Goal: Task Accomplishment & Management: Manage account settings

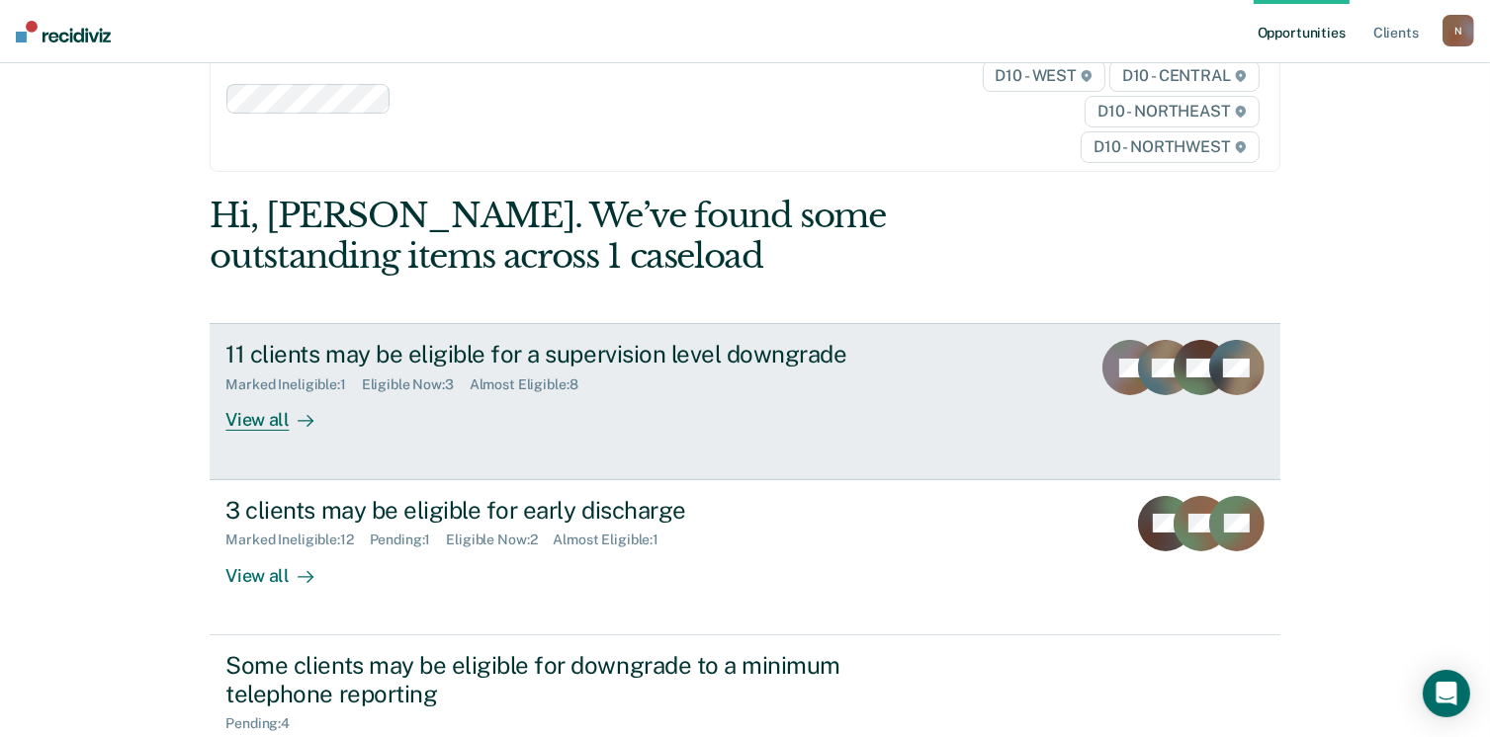
scroll to position [99, 0]
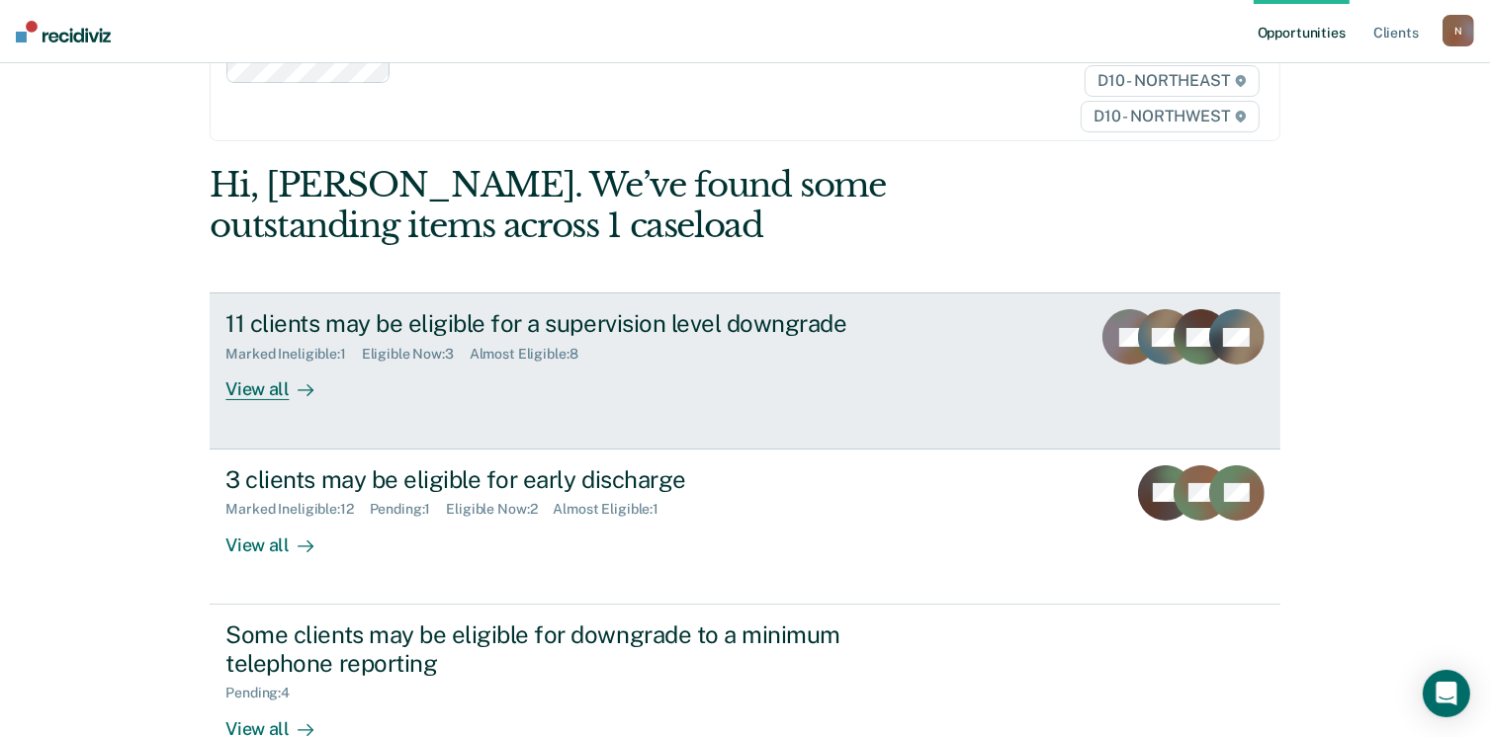
click at [253, 387] on div "View all" at bounding box center [280, 382] width 111 height 39
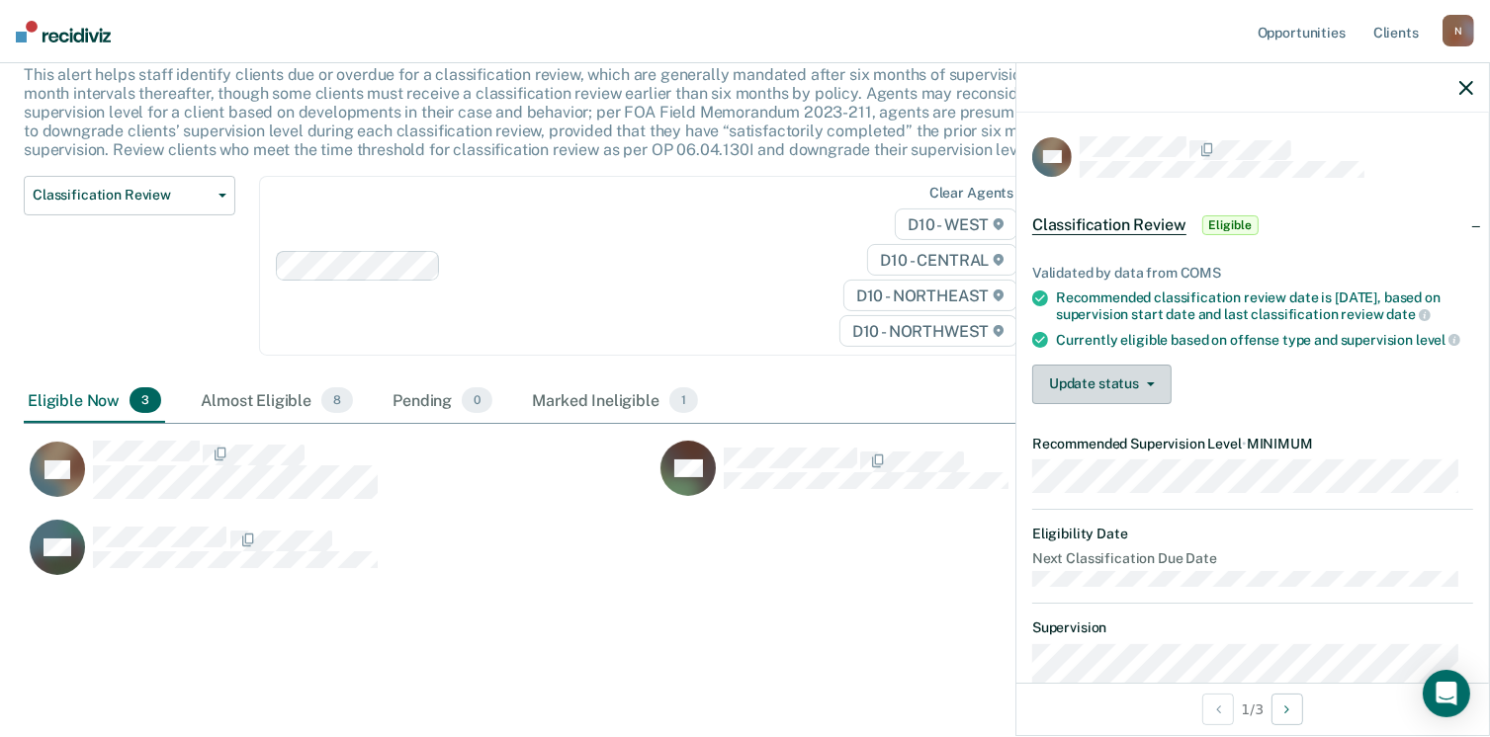
click at [1125, 386] on button "Update status" at bounding box center [1101, 385] width 139 height 40
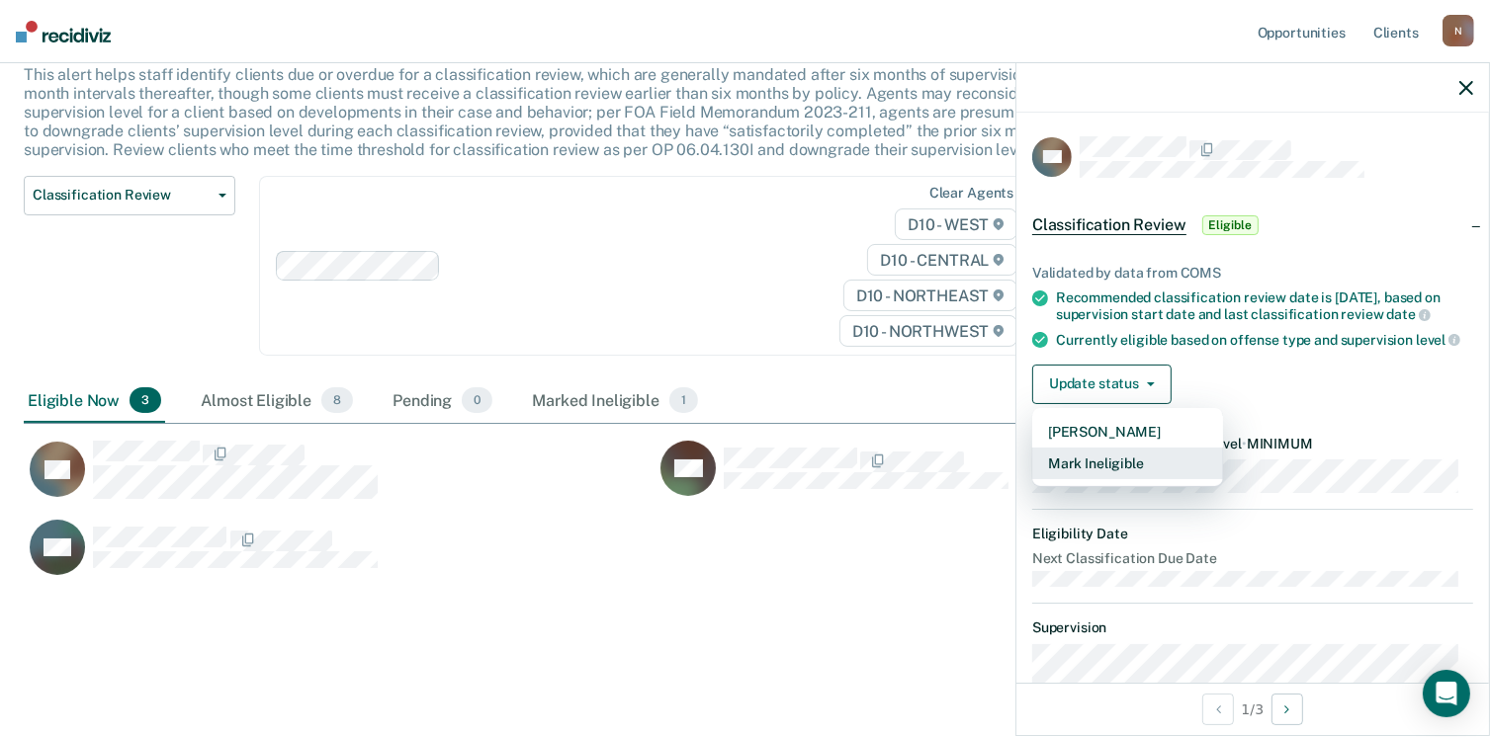
click at [1094, 479] on button "Mark Ineligible" at bounding box center [1127, 464] width 191 height 32
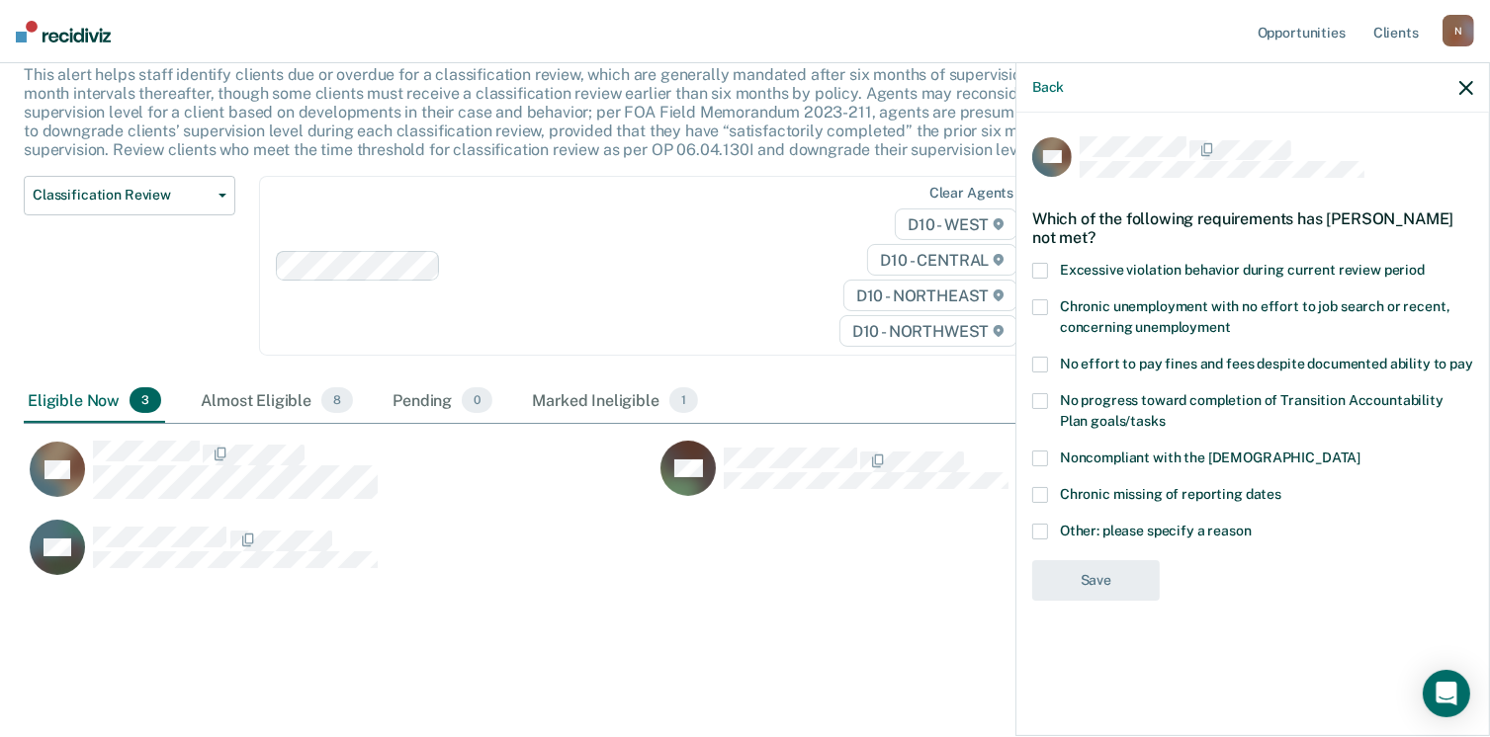
click at [1036, 532] on span at bounding box center [1040, 532] width 16 height 16
click at [1252, 524] on input "Other: please specify a reason" at bounding box center [1252, 524] width 0 height 0
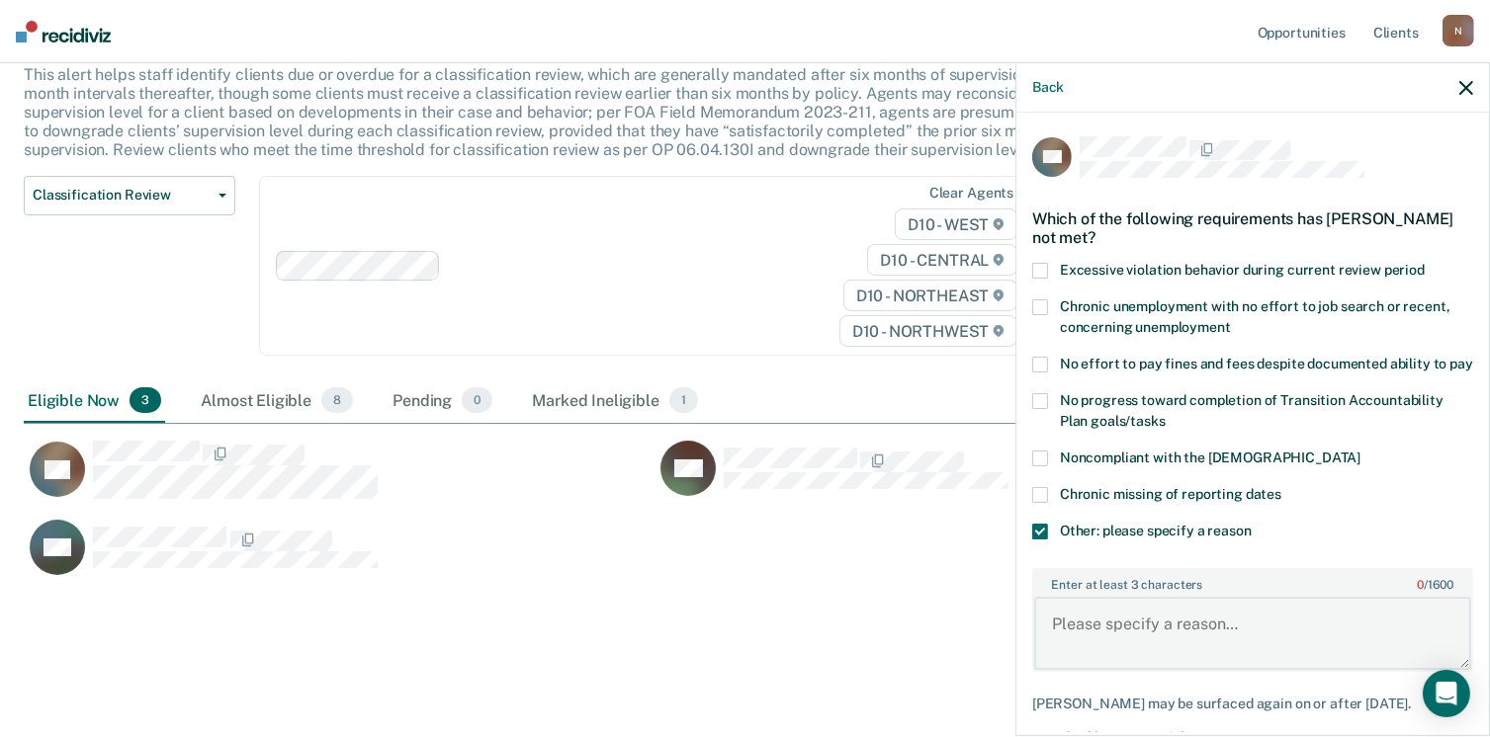
click at [1146, 634] on textarea "Enter at least 3 characters 0 / 1600" at bounding box center [1252, 633] width 437 height 73
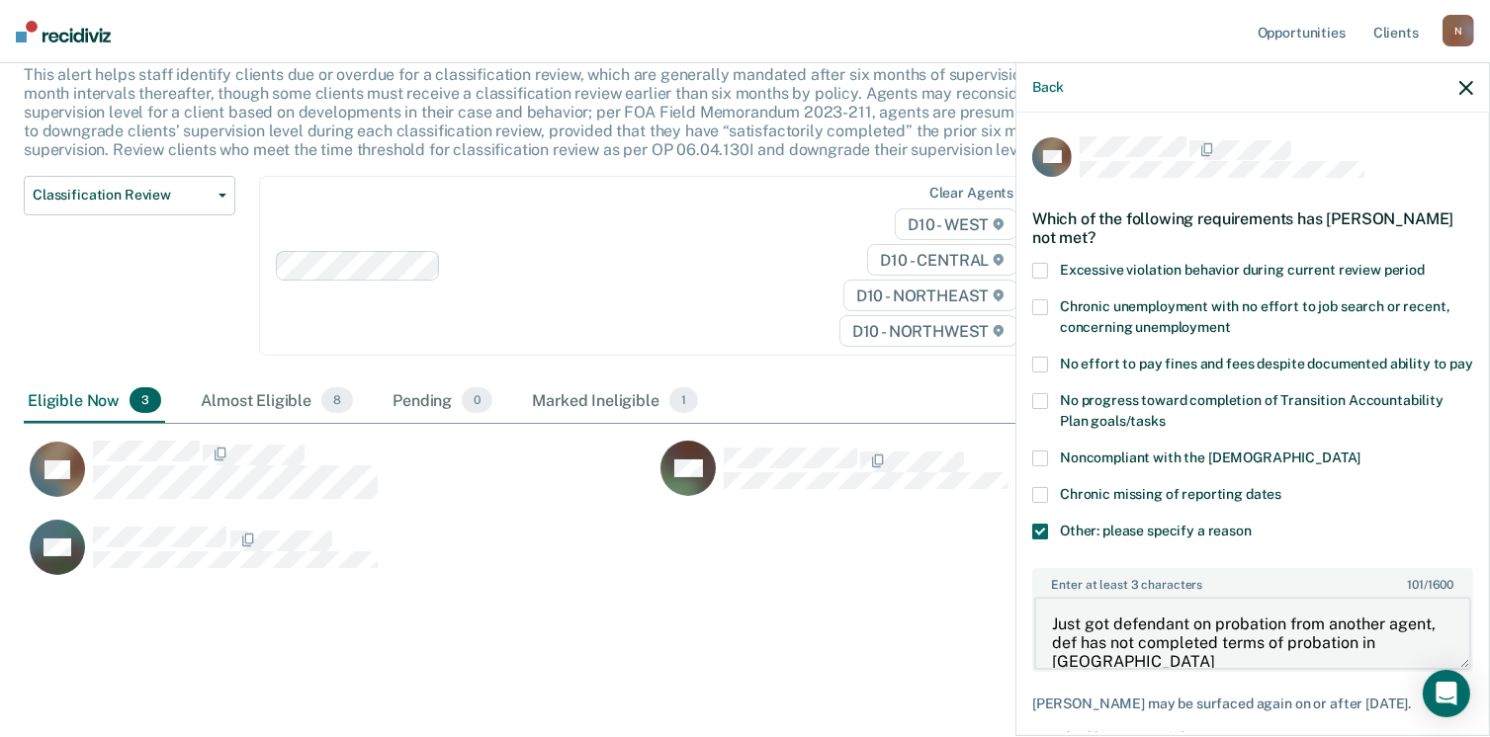
scroll to position [4, 0]
type textarea "Just got defendant on probation from another agent, def has not completed terms…"
click at [1459, 95] on icon "button" at bounding box center [1466, 88] width 14 height 14
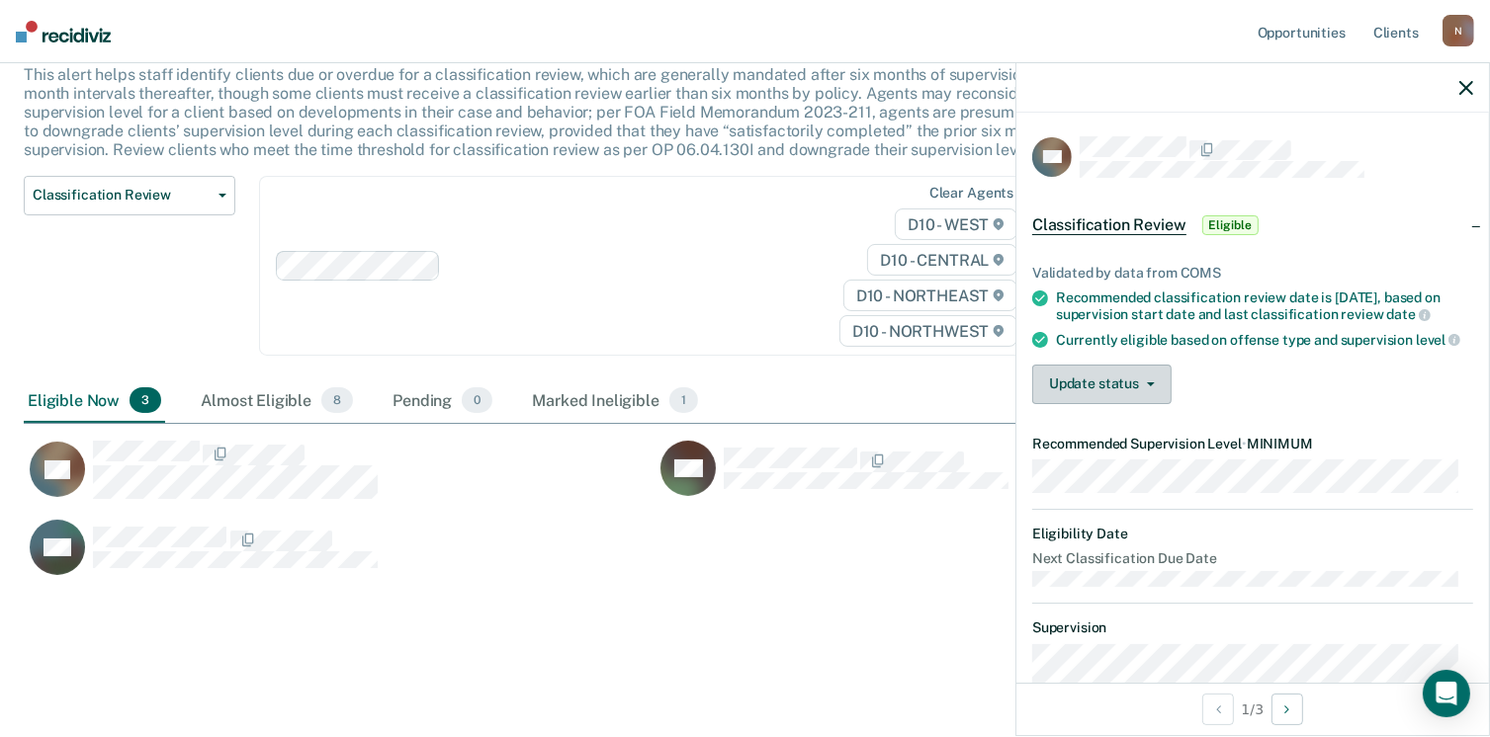
click at [1072, 382] on button "Update status" at bounding box center [1101, 385] width 139 height 40
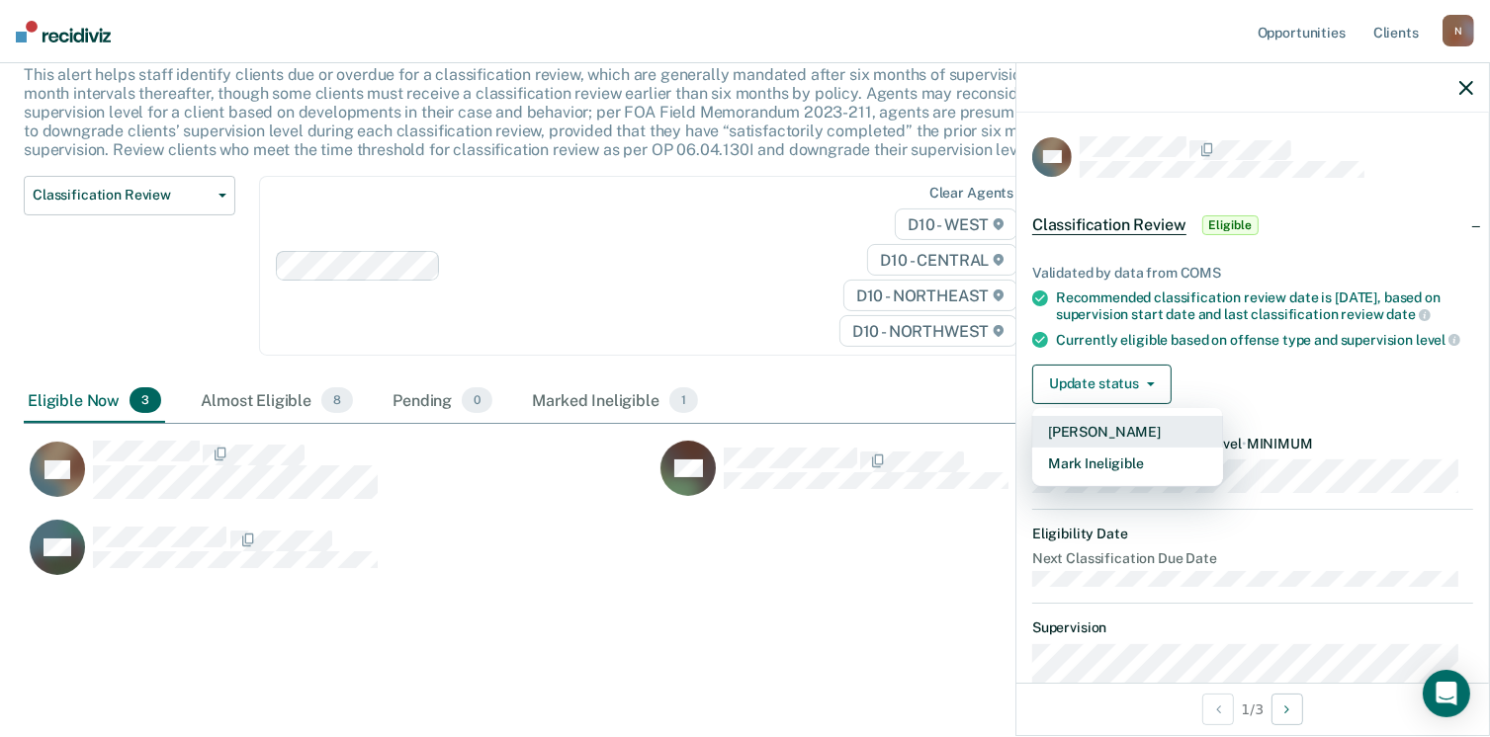
click at [1122, 448] on button "[PERSON_NAME]" at bounding box center [1127, 432] width 191 height 32
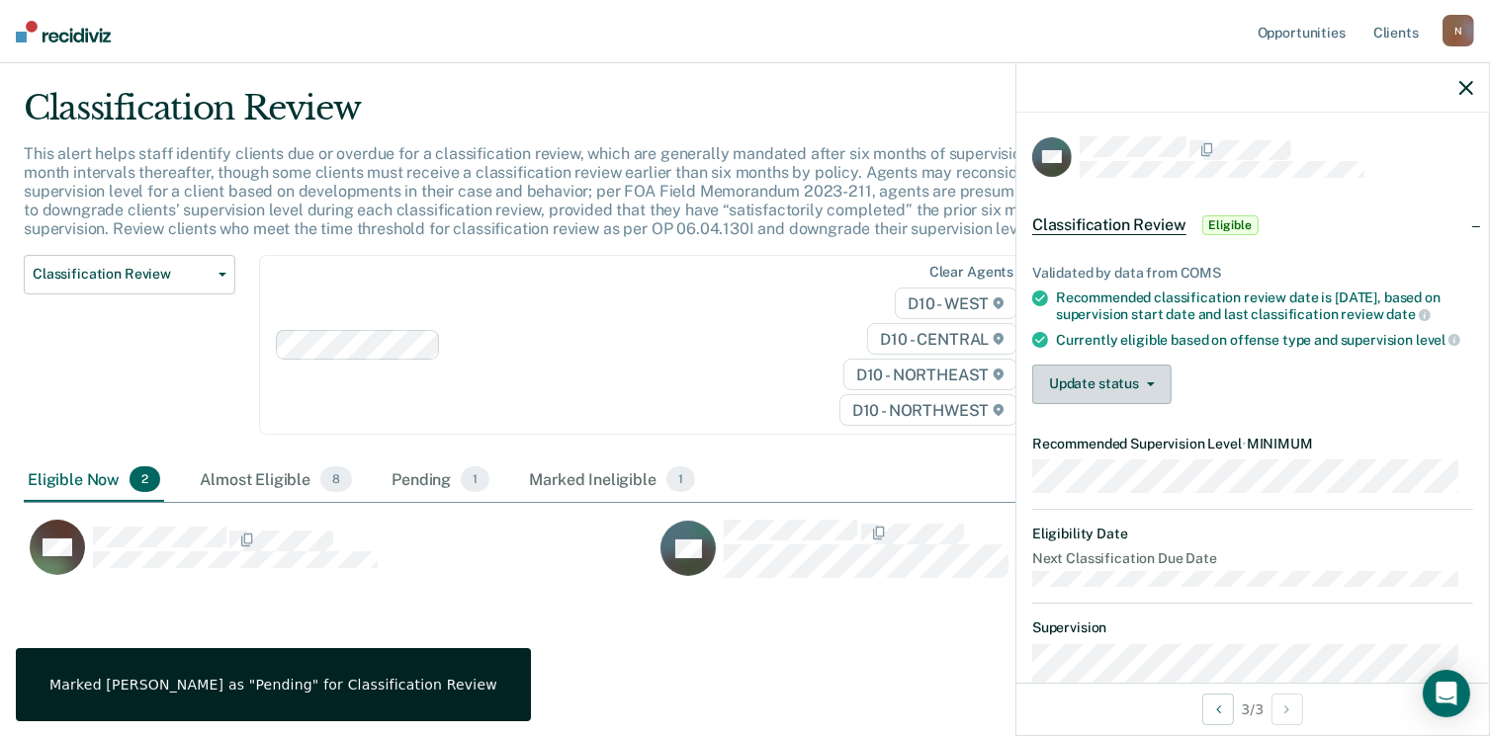
click at [1110, 385] on button "Update status" at bounding box center [1101, 385] width 139 height 40
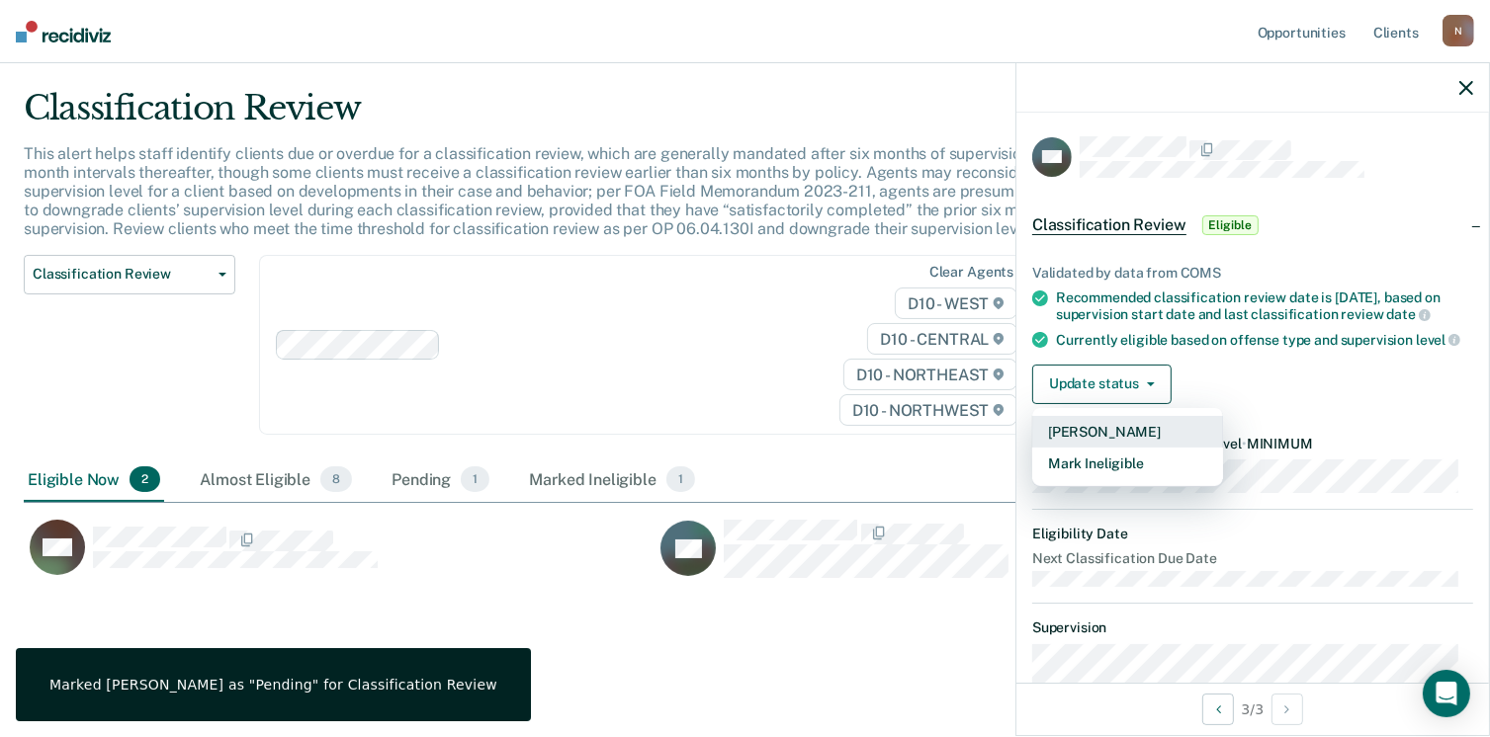
click at [1120, 448] on button "[PERSON_NAME]" at bounding box center [1127, 432] width 191 height 32
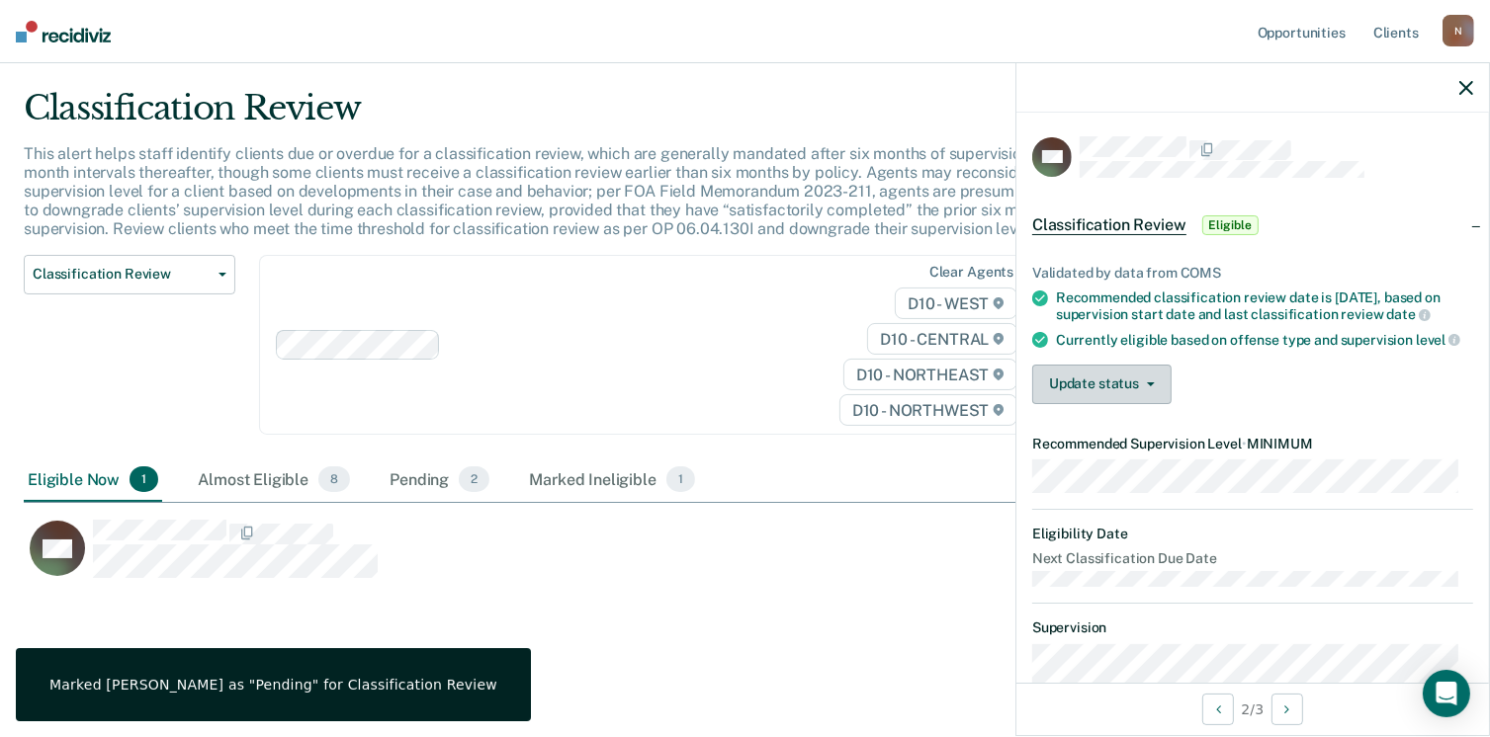
click at [1121, 402] on button "Update status" at bounding box center [1101, 385] width 139 height 40
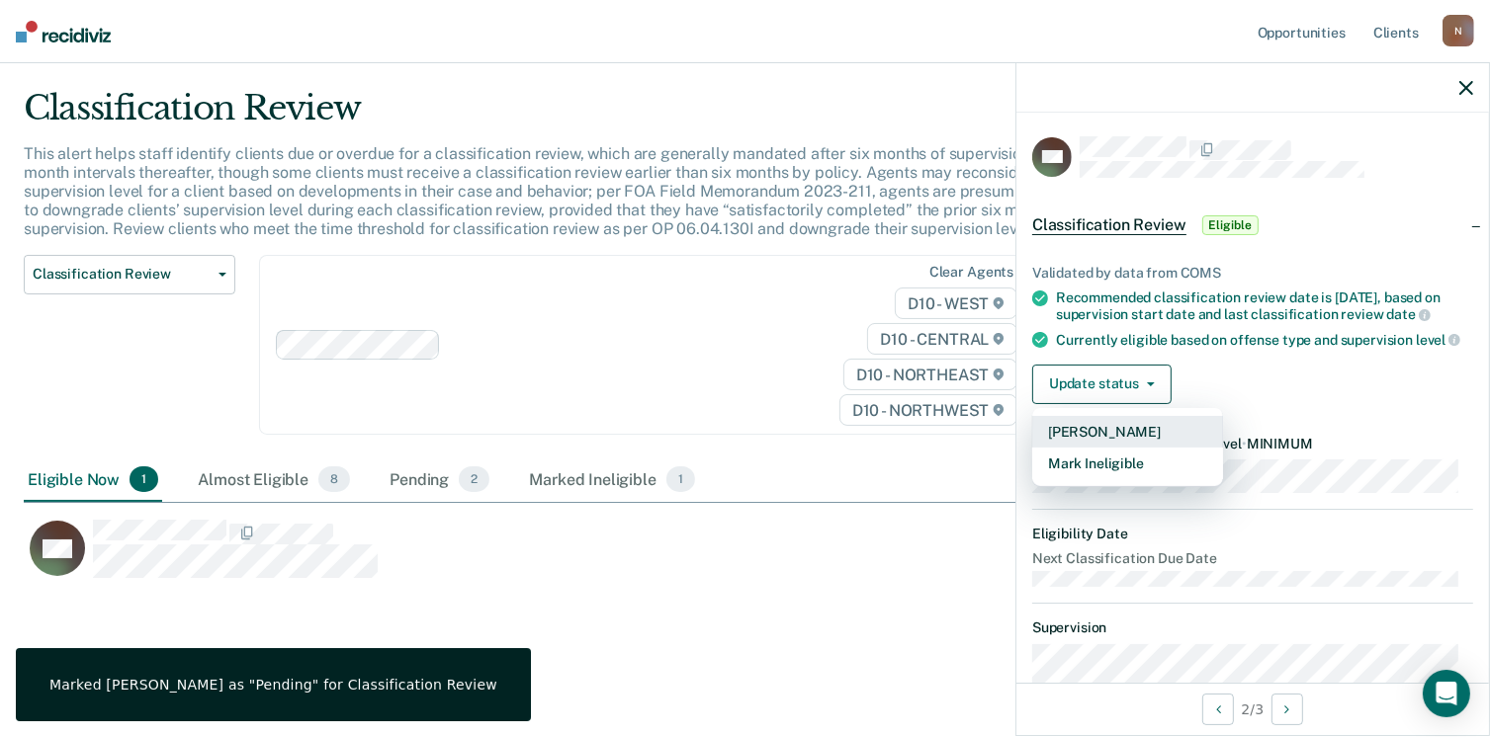
click at [1127, 448] on button "[PERSON_NAME]" at bounding box center [1127, 432] width 191 height 32
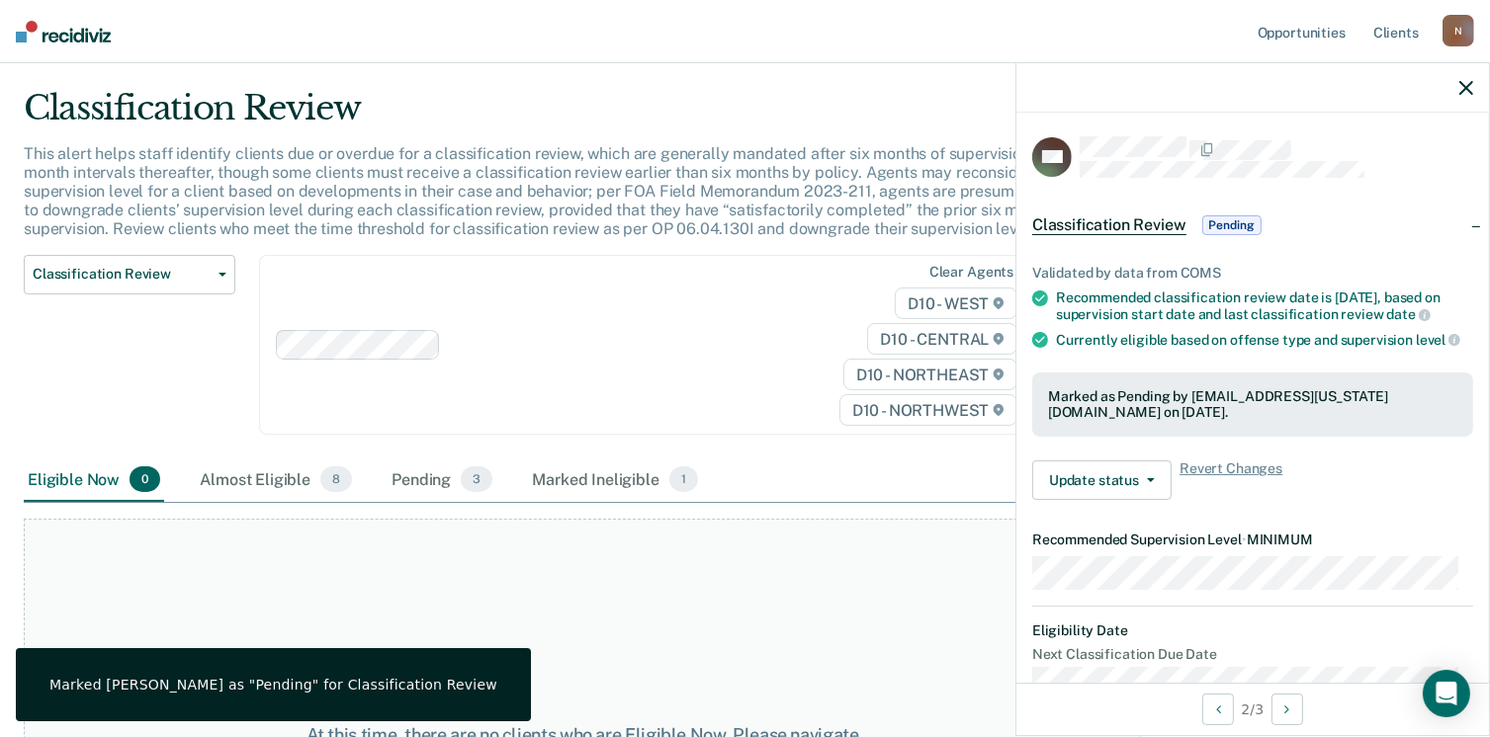
click at [881, 573] on div "At this time, there are no clients who are Eligible Now. Please navigate to one…" at bounding box center [582, 746] width 1117 height 454
click at [155, 260] on button "Classification Review" at bounding box center [130, 275] width 212 height 40
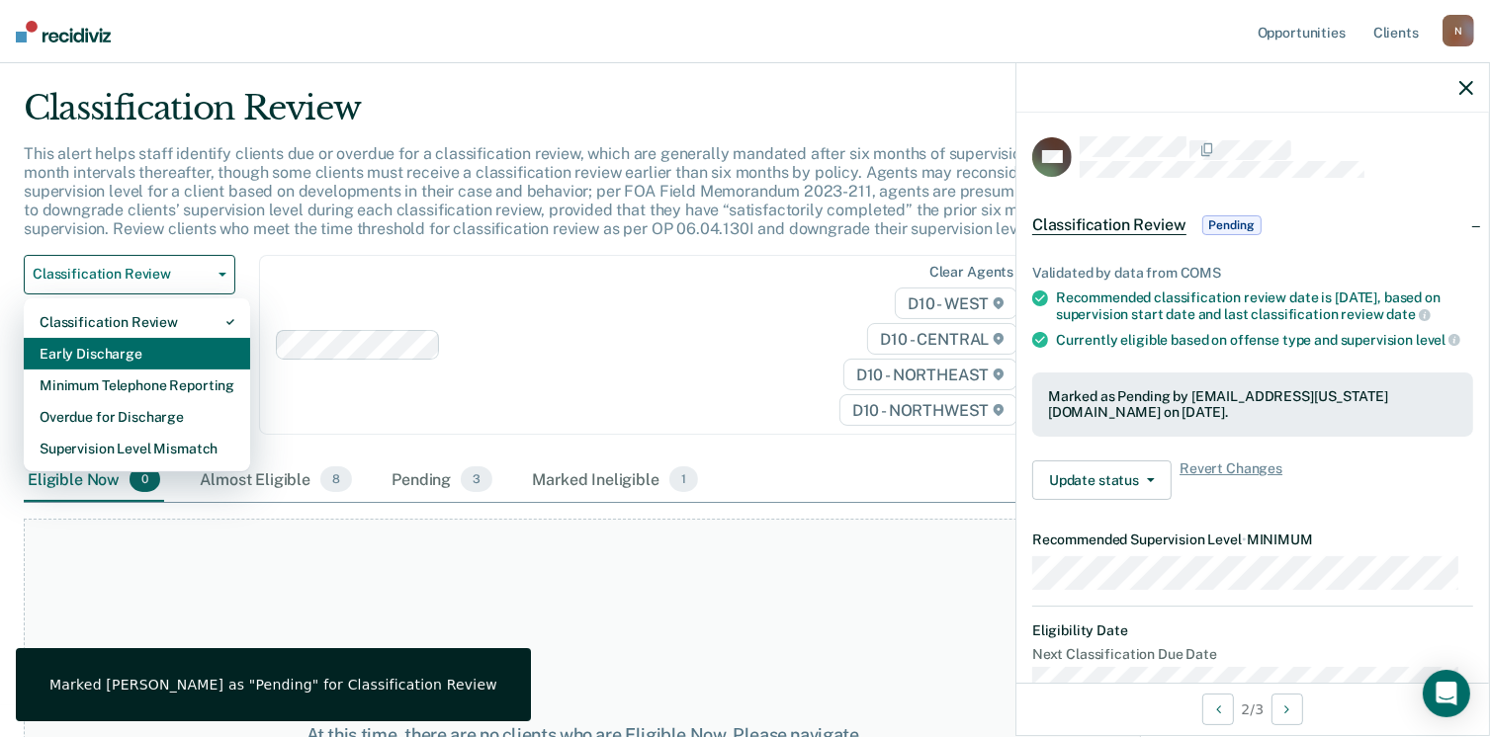
click at [111, 347] on div "Early Discharge" at bounding box center [137, 354] width 195 height 32
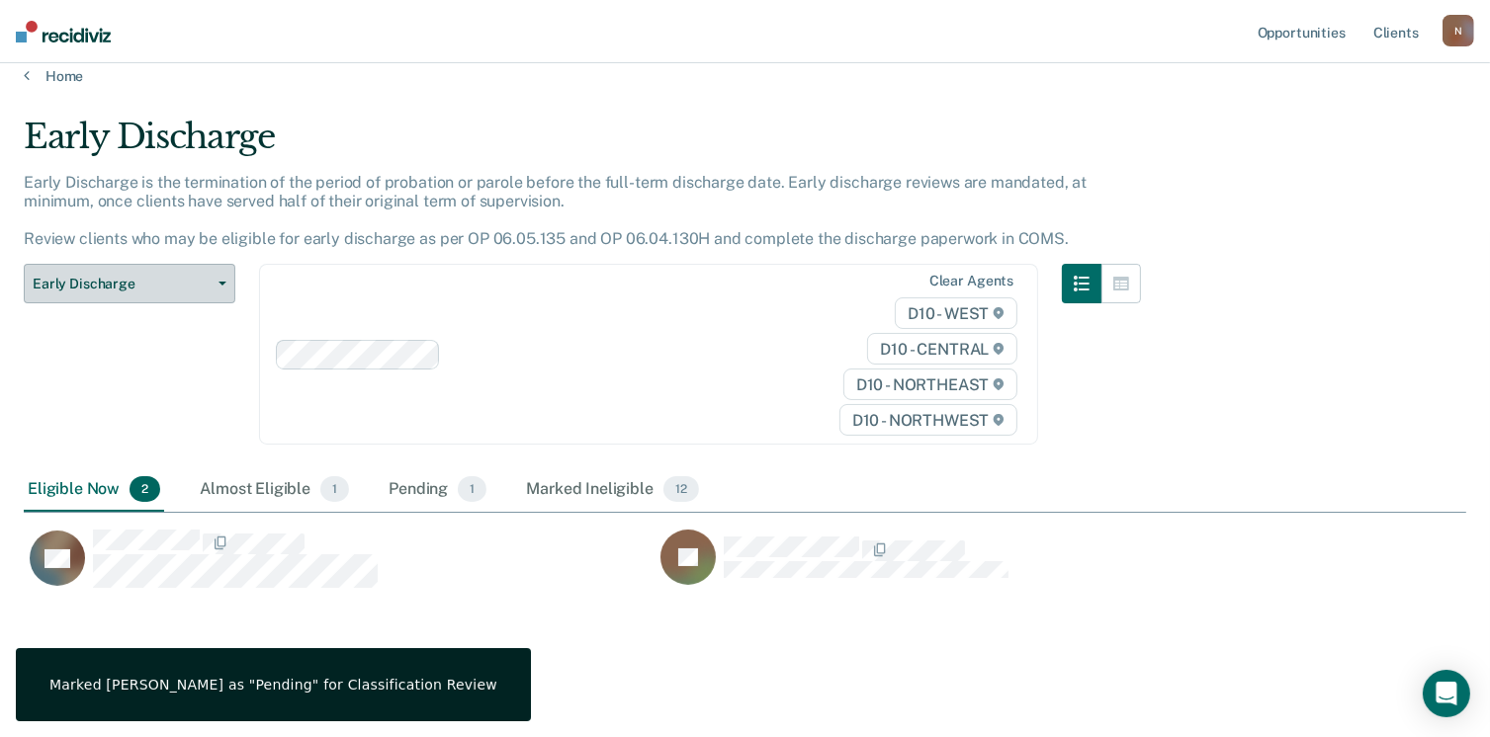
scroll to position [30, 0]
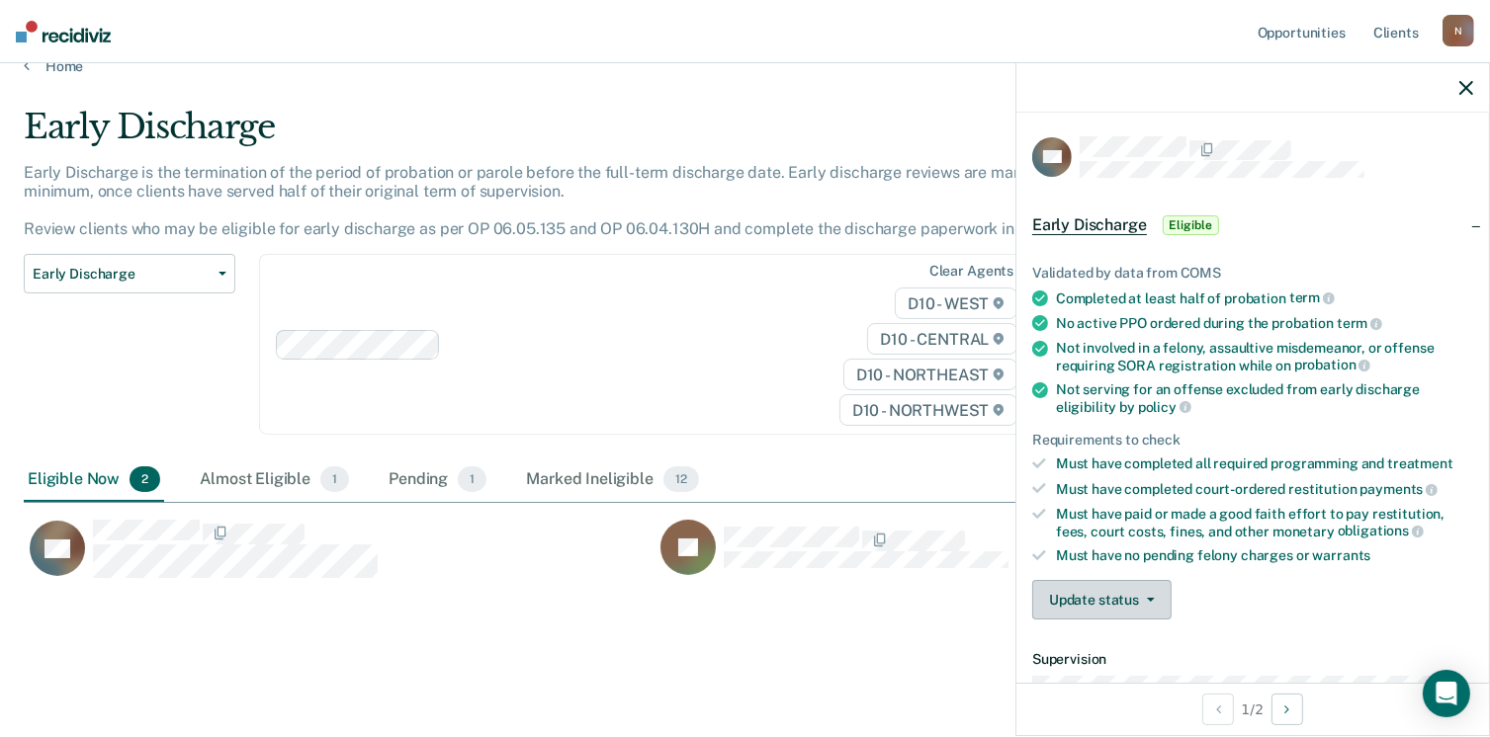
click at [1095, 588] on button "Update status" at bounding box center [1101, 600] width 139 height 40
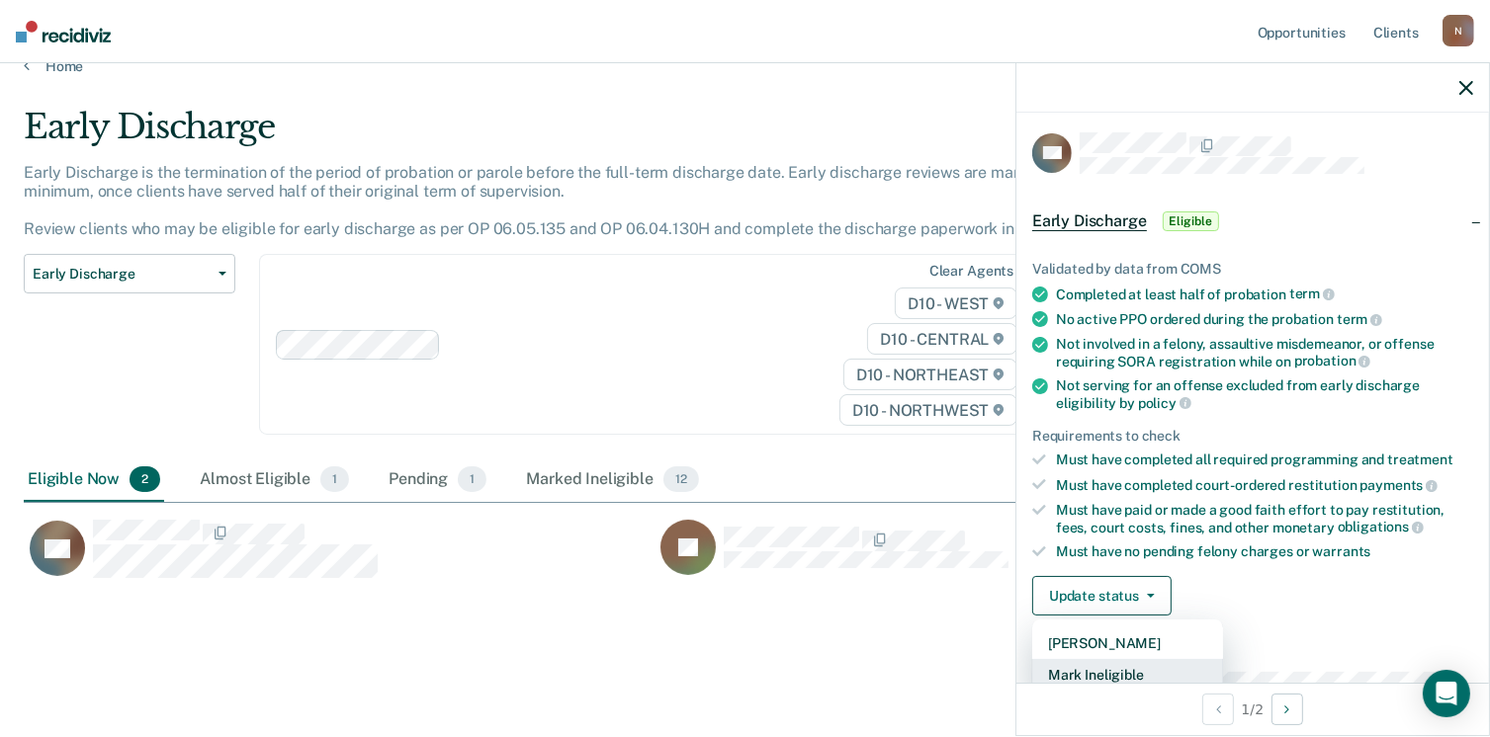
click at [1118, 668] on button "Mark Ineligible" at bounding box center [1127, 675] width 191 height 32
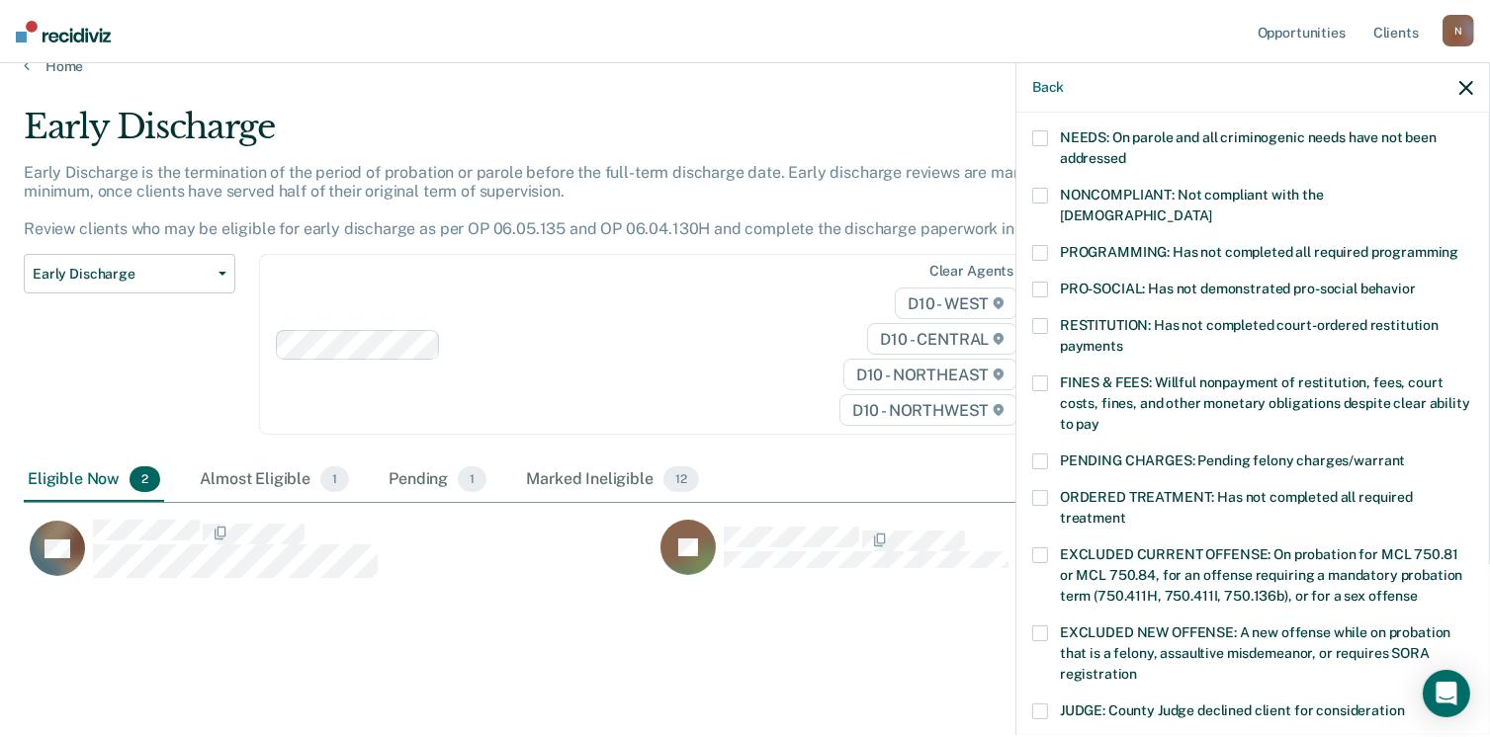
scroll to position [498, 0]
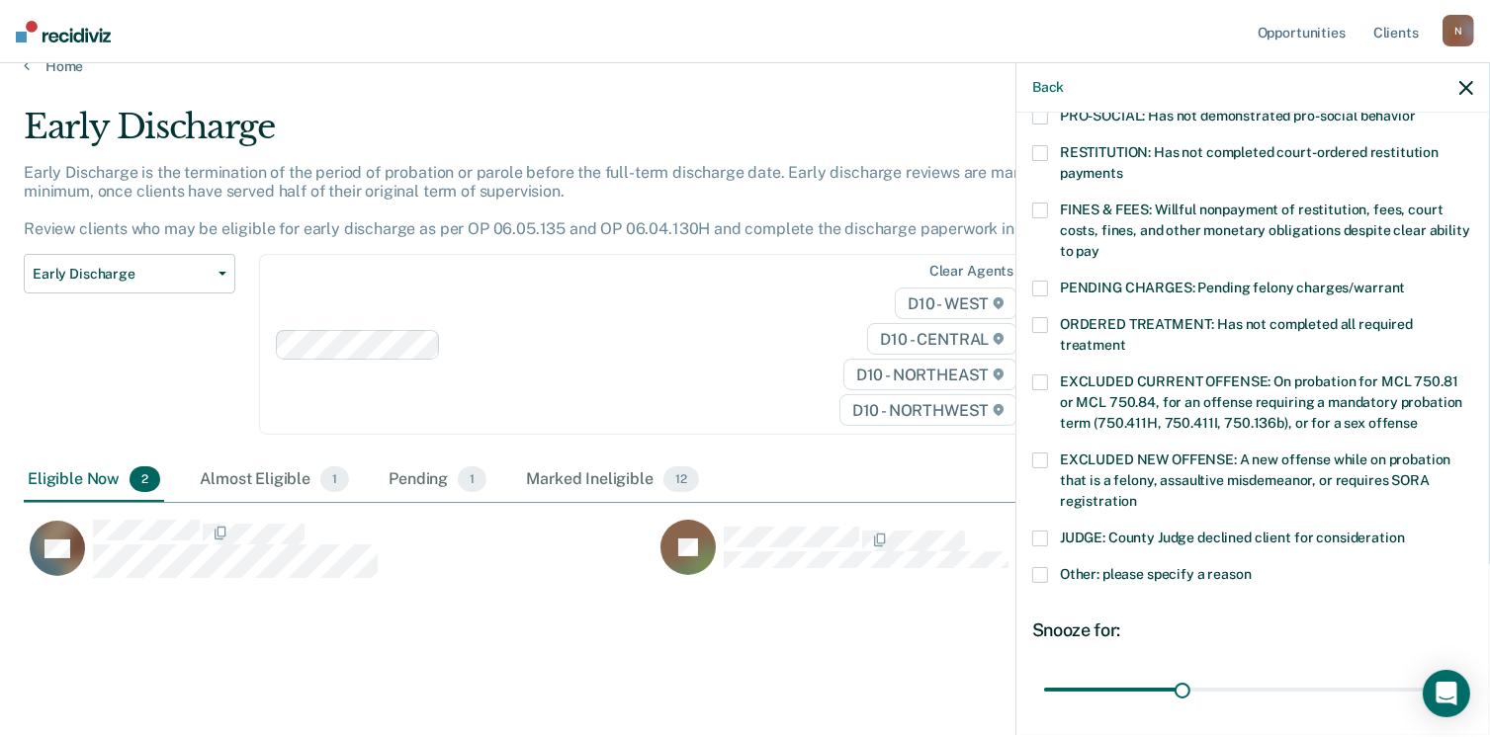
click at [1040, 567] on span at bounding box center [1040, 575] width 16 height 16
click at [1252, 567] on input "Other: please specify a reason" at bounding box center [1252, 567] width 0 height 0
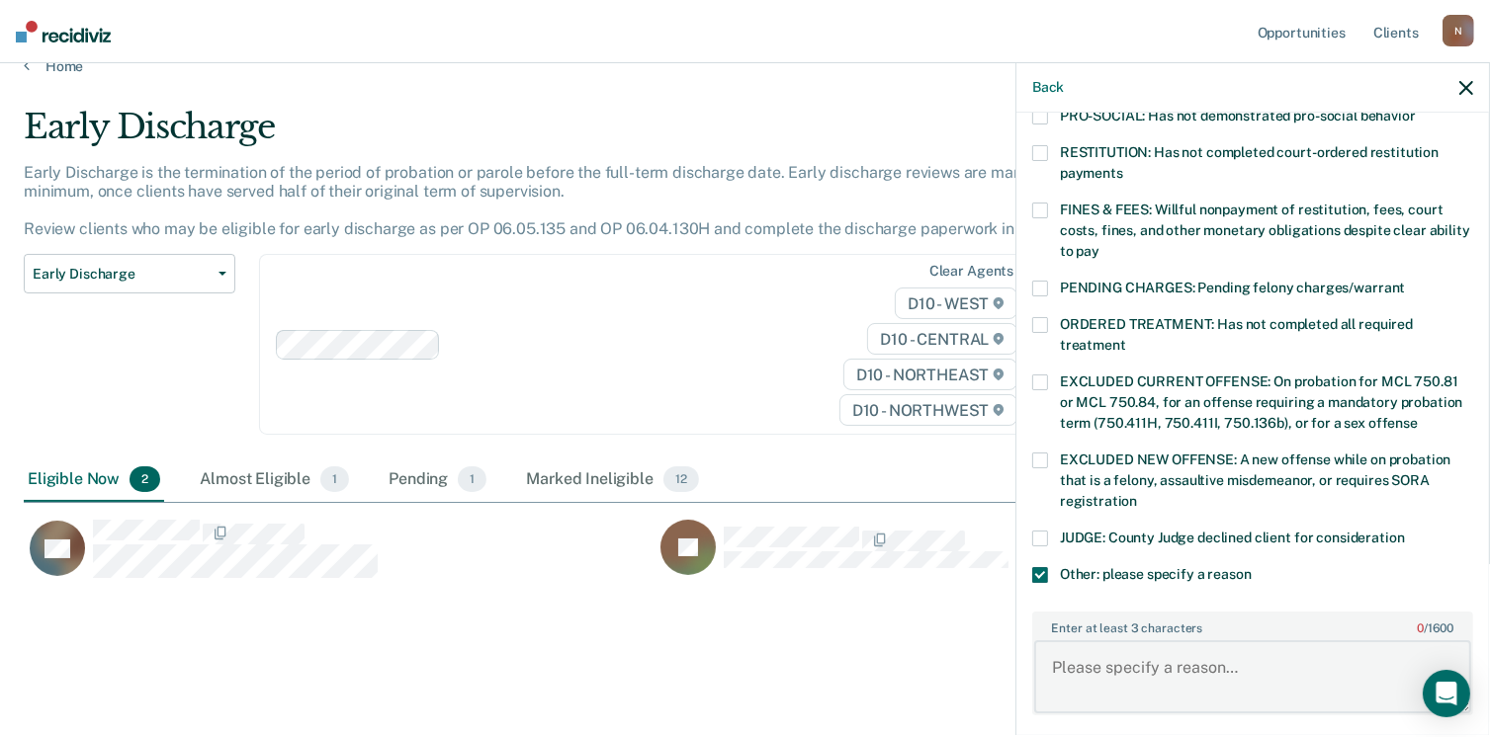
drag, startPoint x: 1113, startPoint y: 635, endPoint x: 1127, endPoint y: 635, distance: 13.8
click at [1125, 641] on textarea "Enter at least 3 characters 0 / 1600" at bounding box center [1252, 677] width 437 height 73
click at [1049, 531] on label "JUDGE: County Judge declined client for consideration" at bounding box center [1252, 541] width 441 height 21
click at [1405, 531] on input "JUDGE: County Judge declined client for consideration" at bounding box center [1405, 531] width 0 height 0
click at [1083, 614] on label "Enter at least 3 characters 0 / 1600" at bounding box center [1252, 625] width 437 height 22
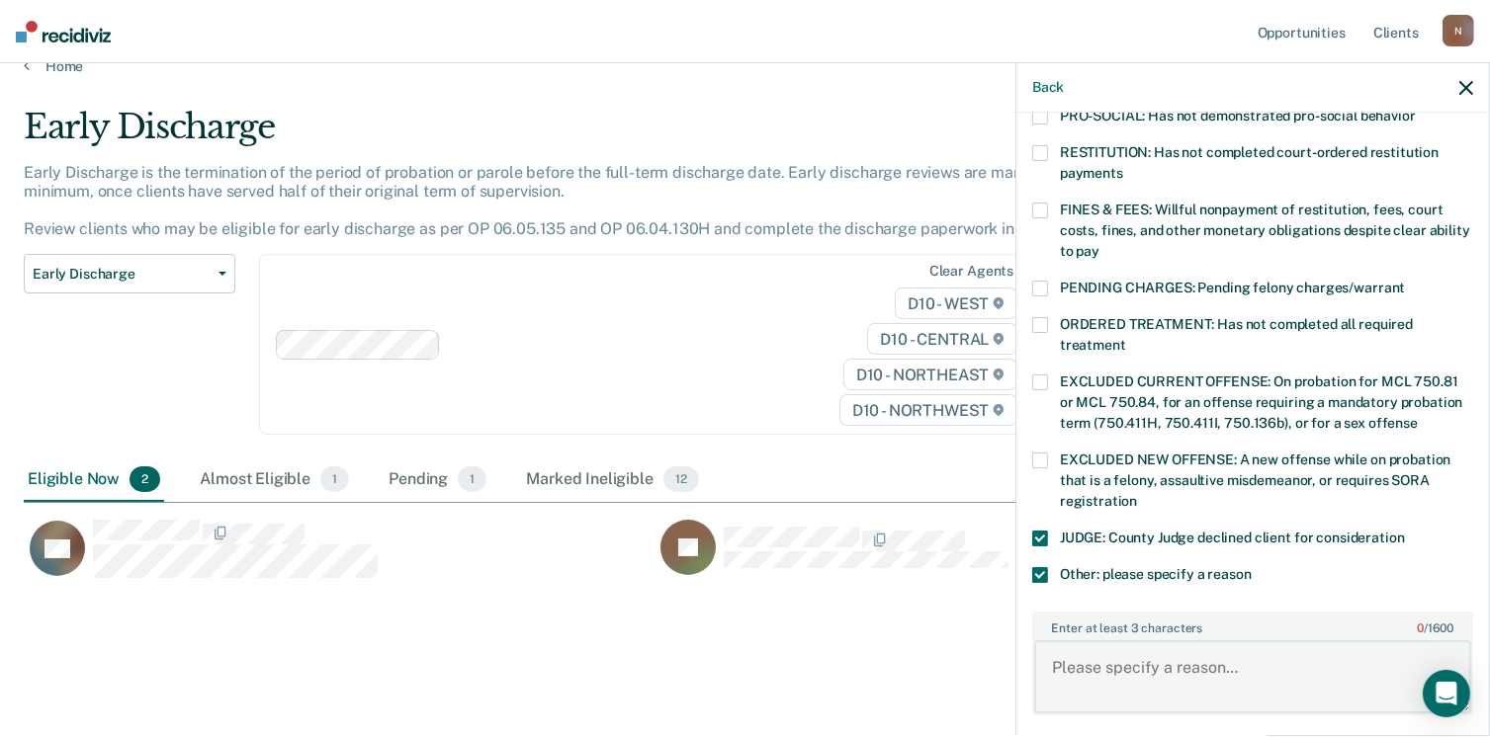
click at [1083, 641] on textarea "Enter at least 3 characters 0 / 1600" at bounding box center [1252, 677] width 437 height 73
type textarea "J"
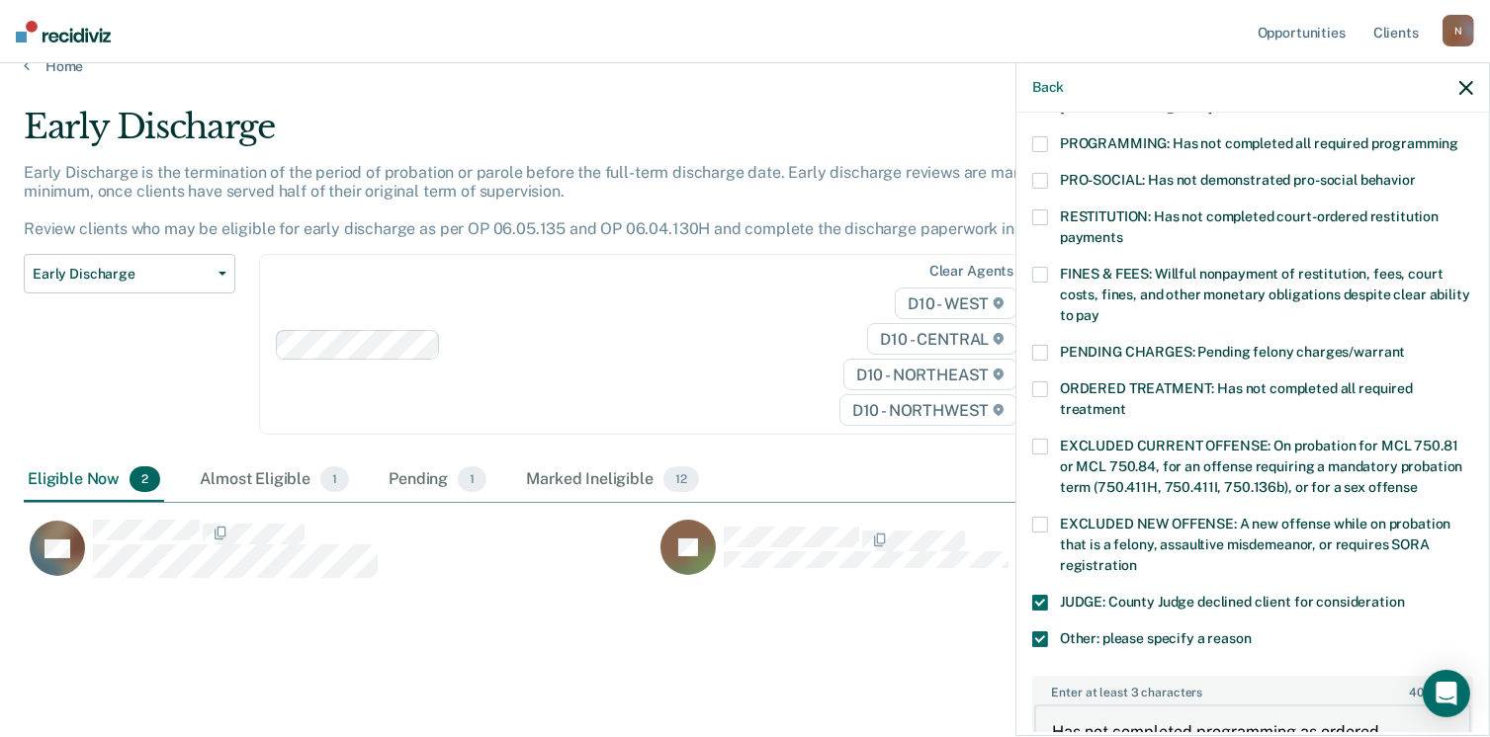
scroll to position [399, 0]
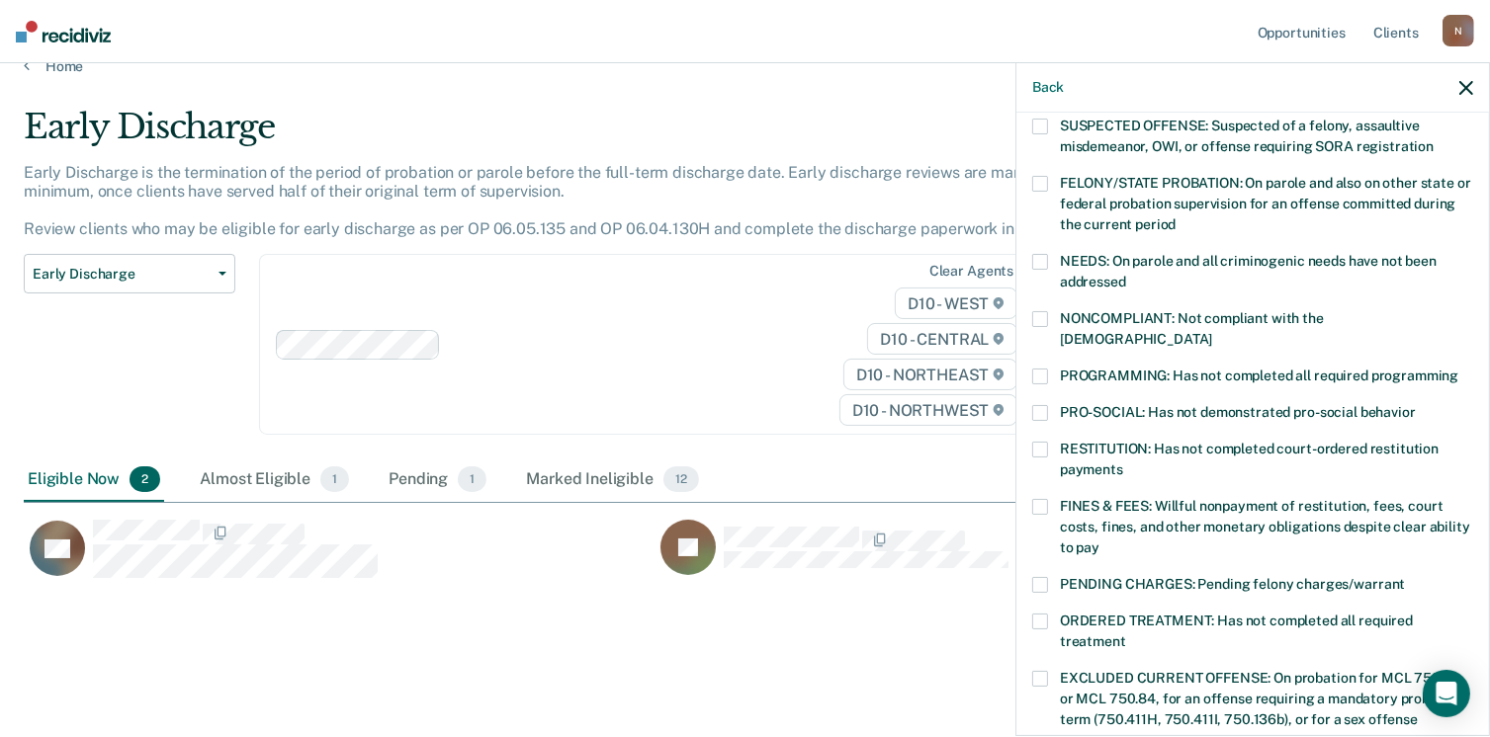
type textarea "Has not completed programming as ordered"
click at [1044, 369] on span at bounding box center [1040, 377] width 16 height 16
click at [1458, 369] on input "PROGRAMMING: Has not completed all required programming" at bounding box center [1458, 369] width 0 height 0
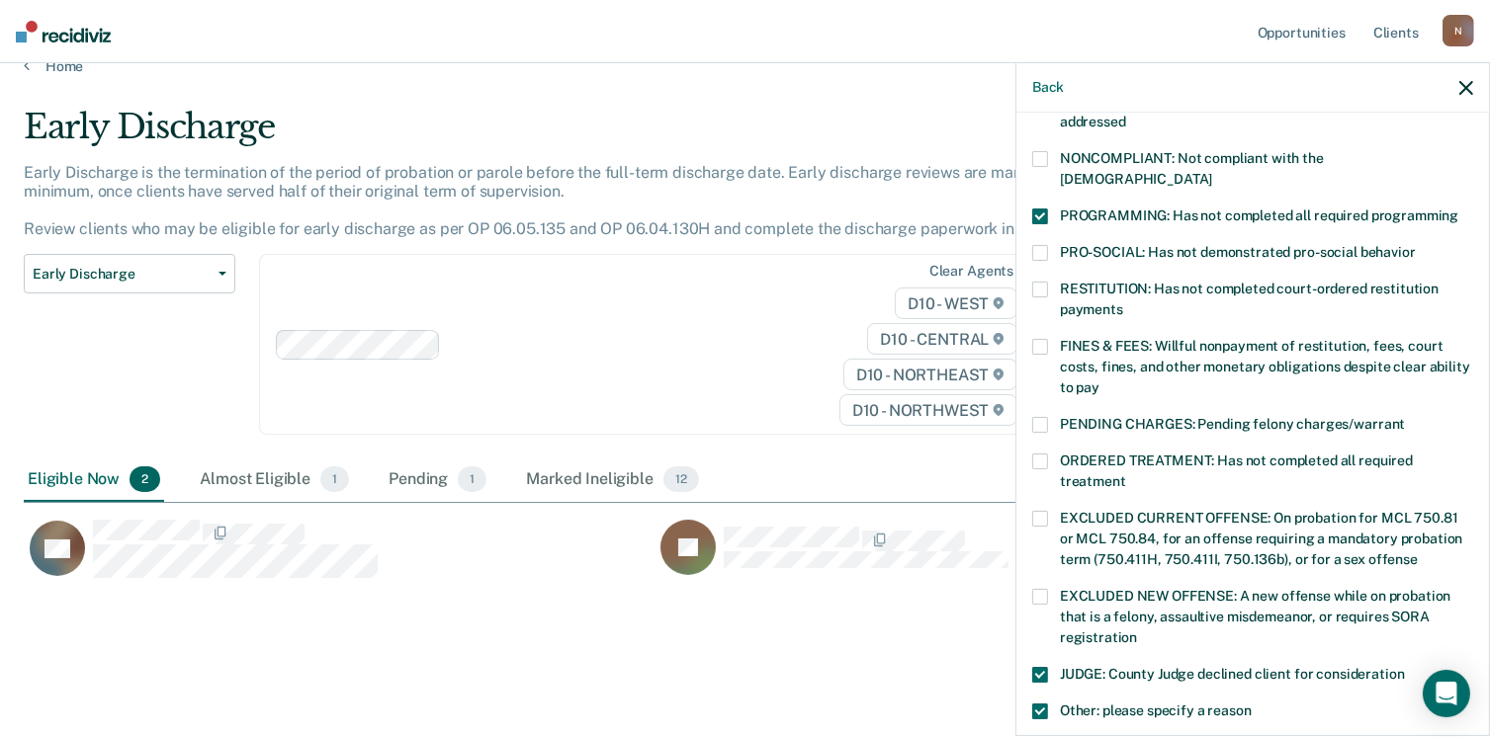
scroll to position [696, 0]
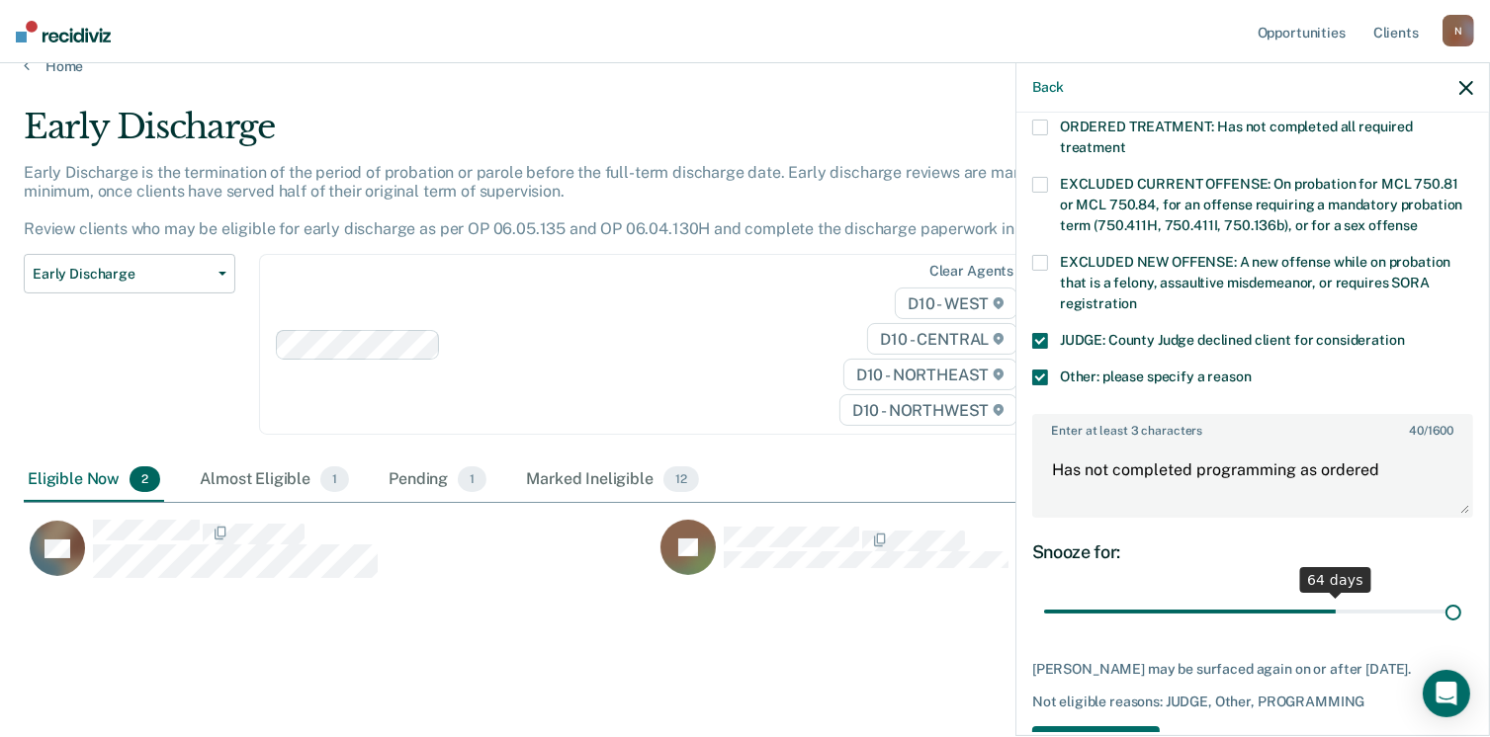
drag, startPoint x: 1175, startPoint y: 587, endPoint x: 1511, endPoint y: 594, distance: 335.2
type input "90"
click at [1461, 595] on input "range" at bounding box center [1252, 612] width 417 height 35
click at [1059, 727] on button "Save" at bounding box center [1096, 747] width 128 height 41
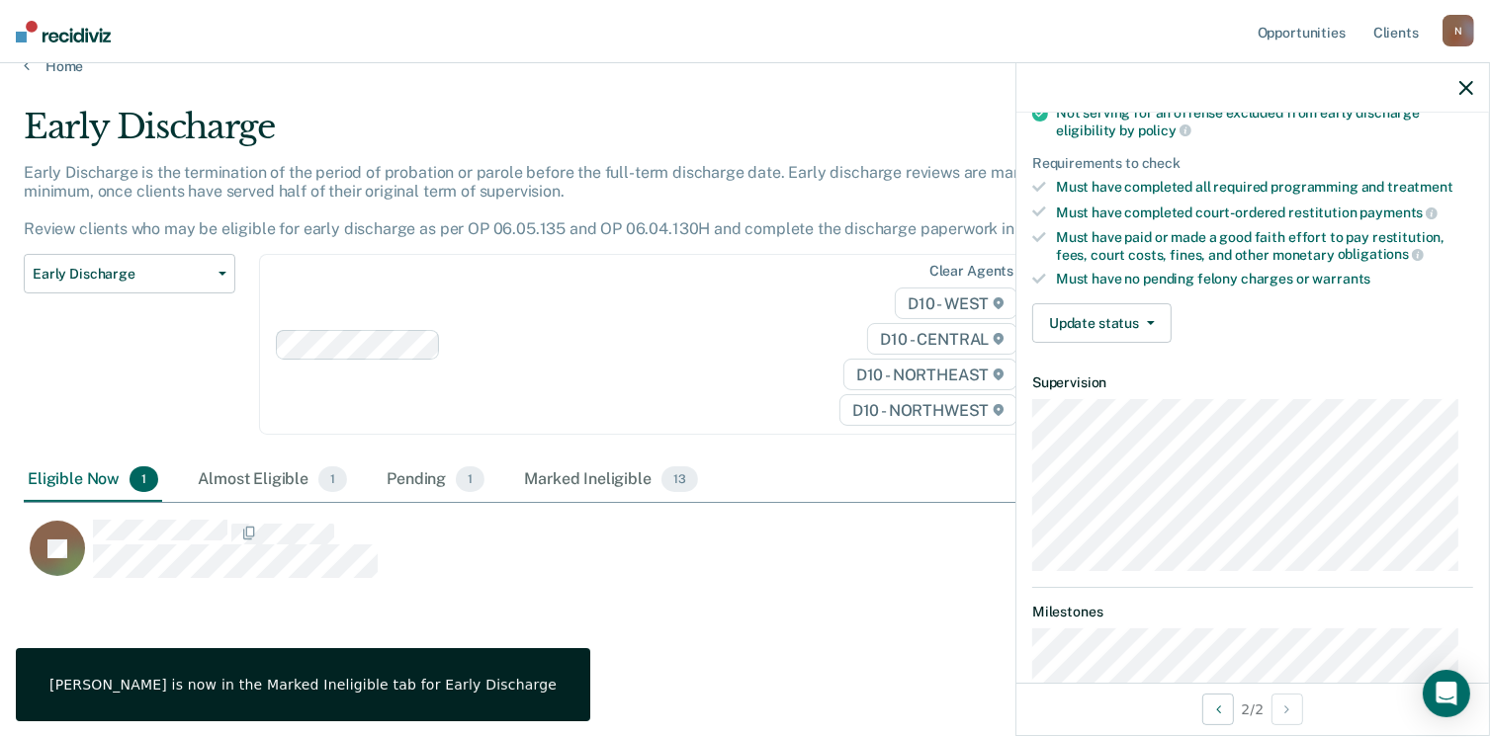
scroll to position [209, 0]
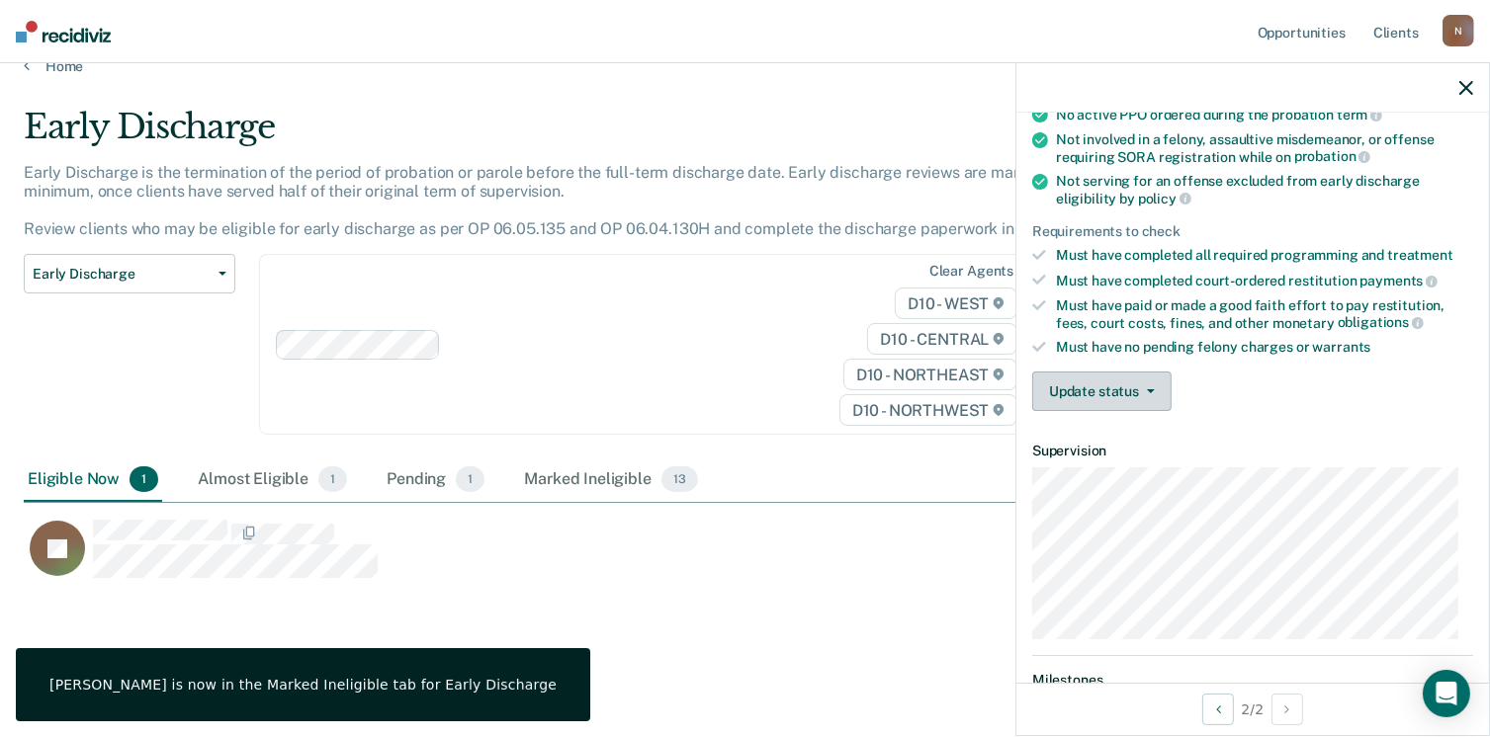
click at [1129, 379] on button "Update status" at bounding box center [1101, 392] width 139 height 40
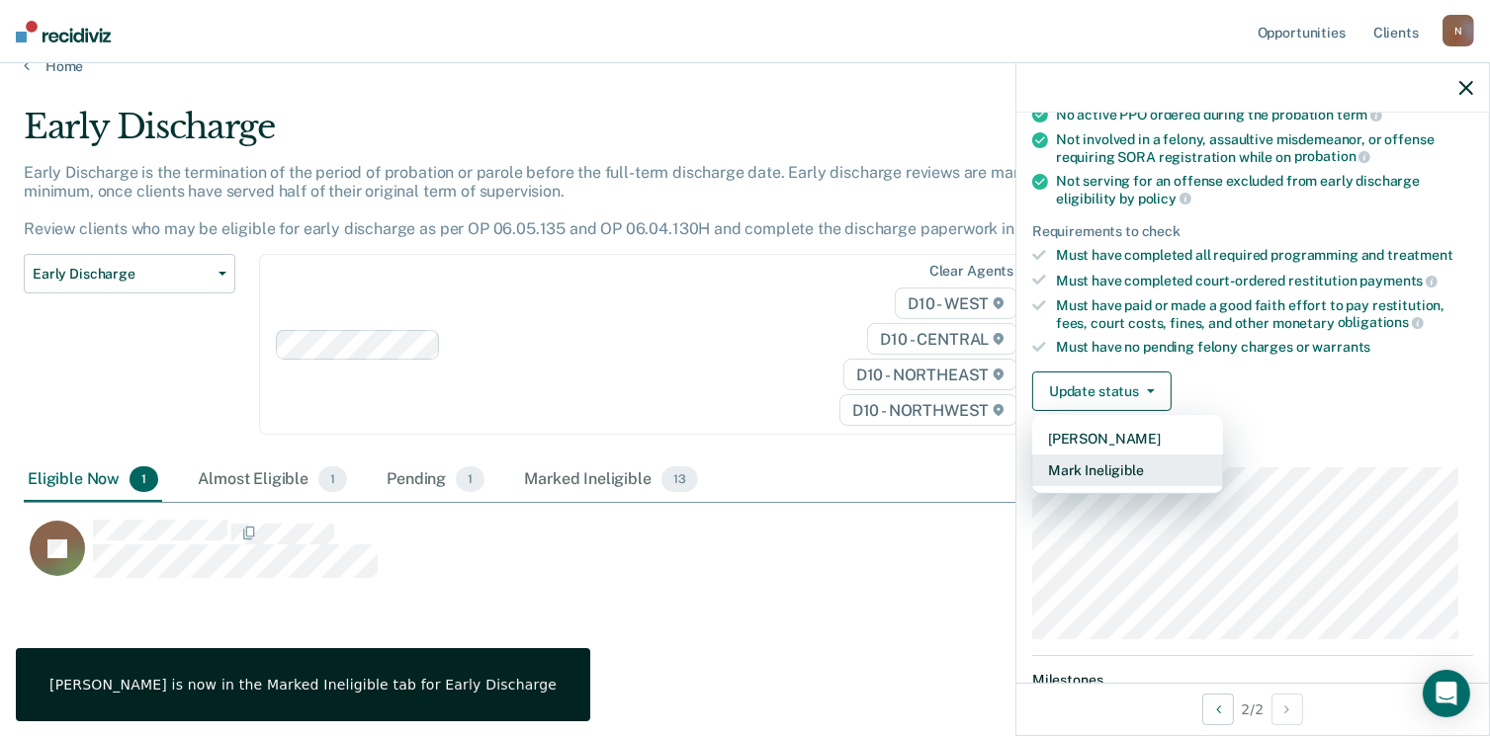
click at [1140, 462] on button "Mark Ineligible" at bounding box center [1127, 471] width 191 height 32
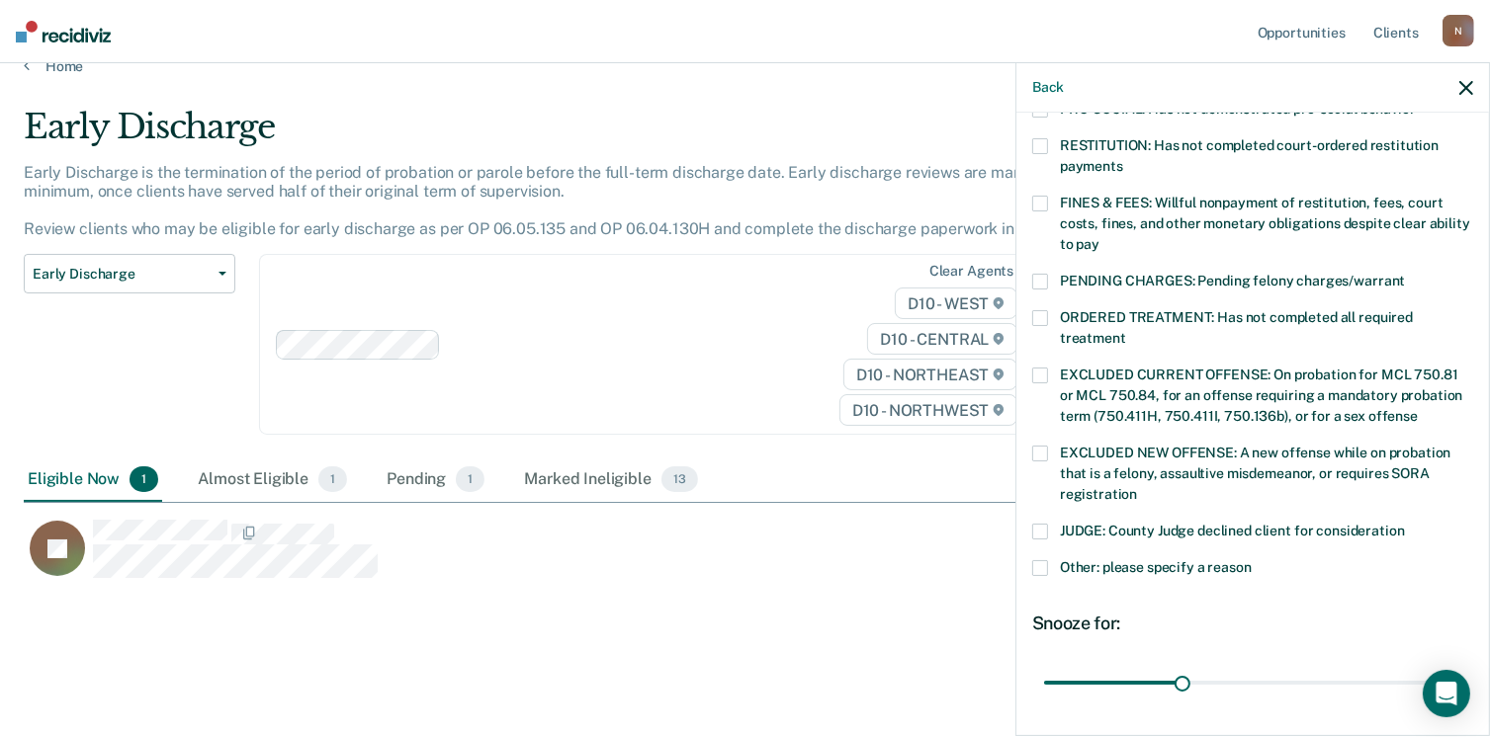
scroll to position [406, 0]
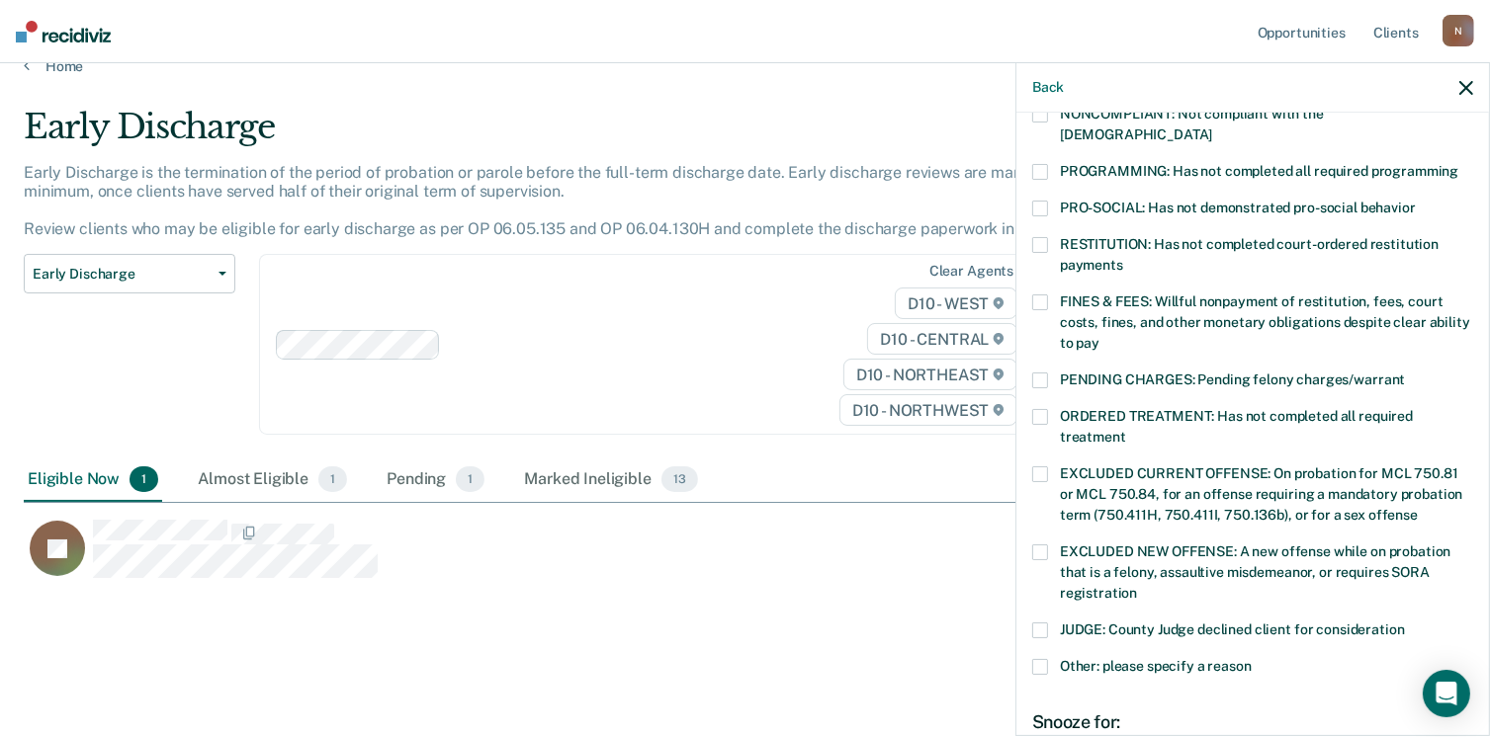
click at [1047, 237] on span at bounding box center [1040, 245] width 16 height 16
click at [1123, 258] on input "RESTITUTION: Has not completed court-ordered restitution payments" at bounding box center [1123, 258] width 0 height 0
click at [1048, 295] on label "FINES & FEES: Willful nonpayment of restitution, fees, court costs, fines, and …" at bounding box center [1252, 326] width 441 height 62
click at [1099, 336] on input "FINES & FEES: Willful nonpayment of restitution, fees, court costs, fines, and …" at bounding box center [1099, 336] width 0 height 0
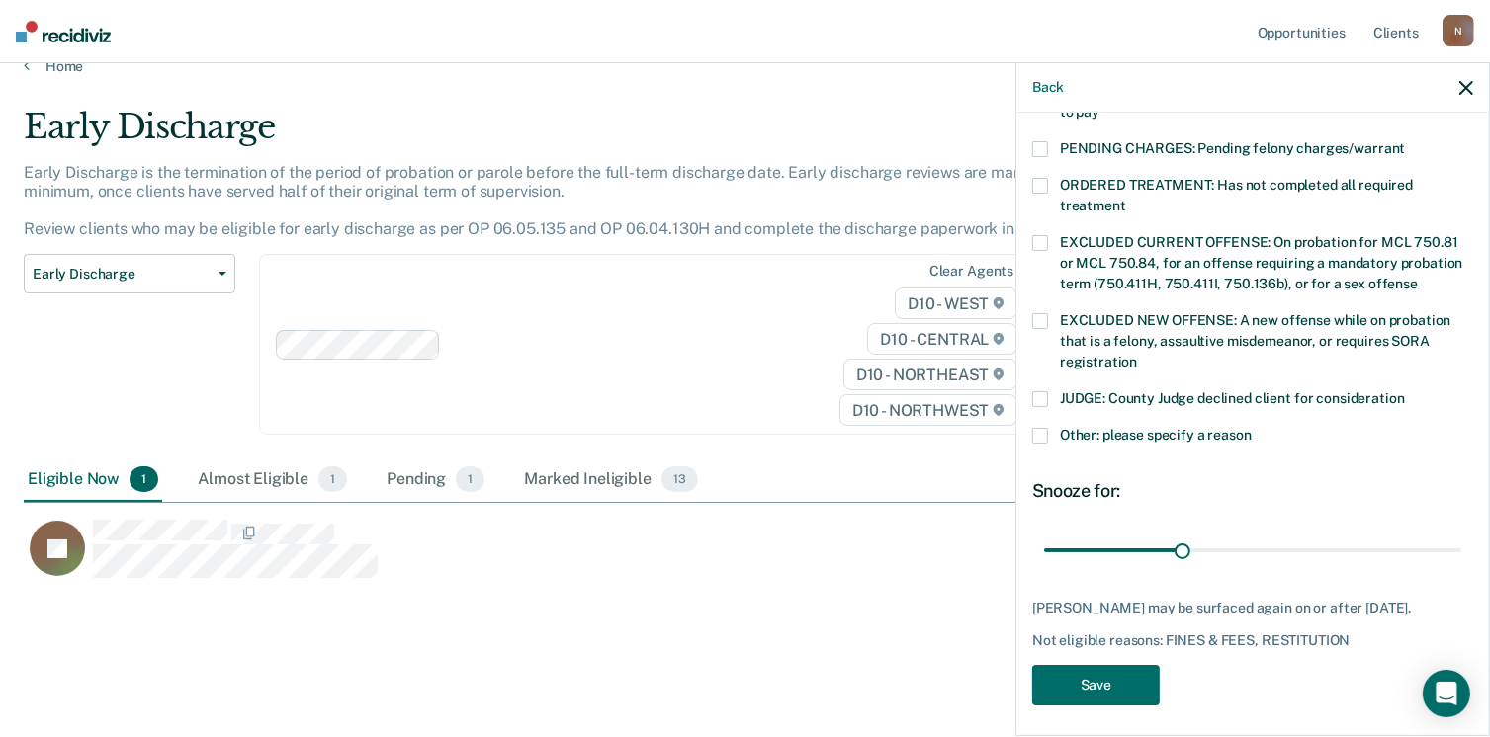
scroll to position [640, 0]
click at [1044, 389] on span at bounding box center [1040, 397] width 16 height 16
click at [1405, 389] on input "JUDGE: County Judge declined client for consideration" at bounding box center [1405, 389] width 0 height 0
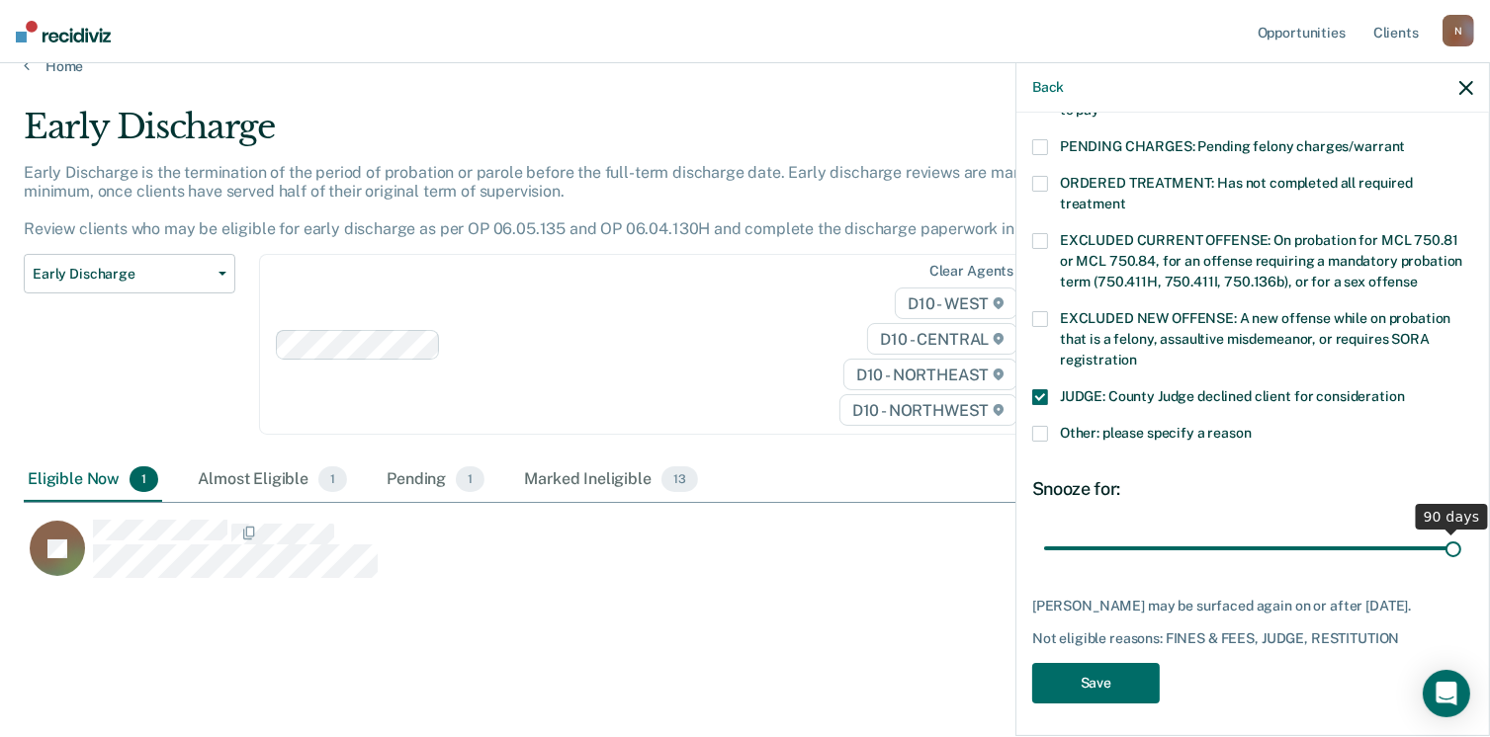
drag, startPoint x: 1176, startPoint y: 535, endPoint x: 1511, endPoint y: 557, distance: 334.8
type input "90"
click at [1461, 557] on input "range" at bounding box center [1252, 549] width 417 height 35
click at [1090, 674] on button "Save" at bounding box center [1096, 683] width 128 height 41
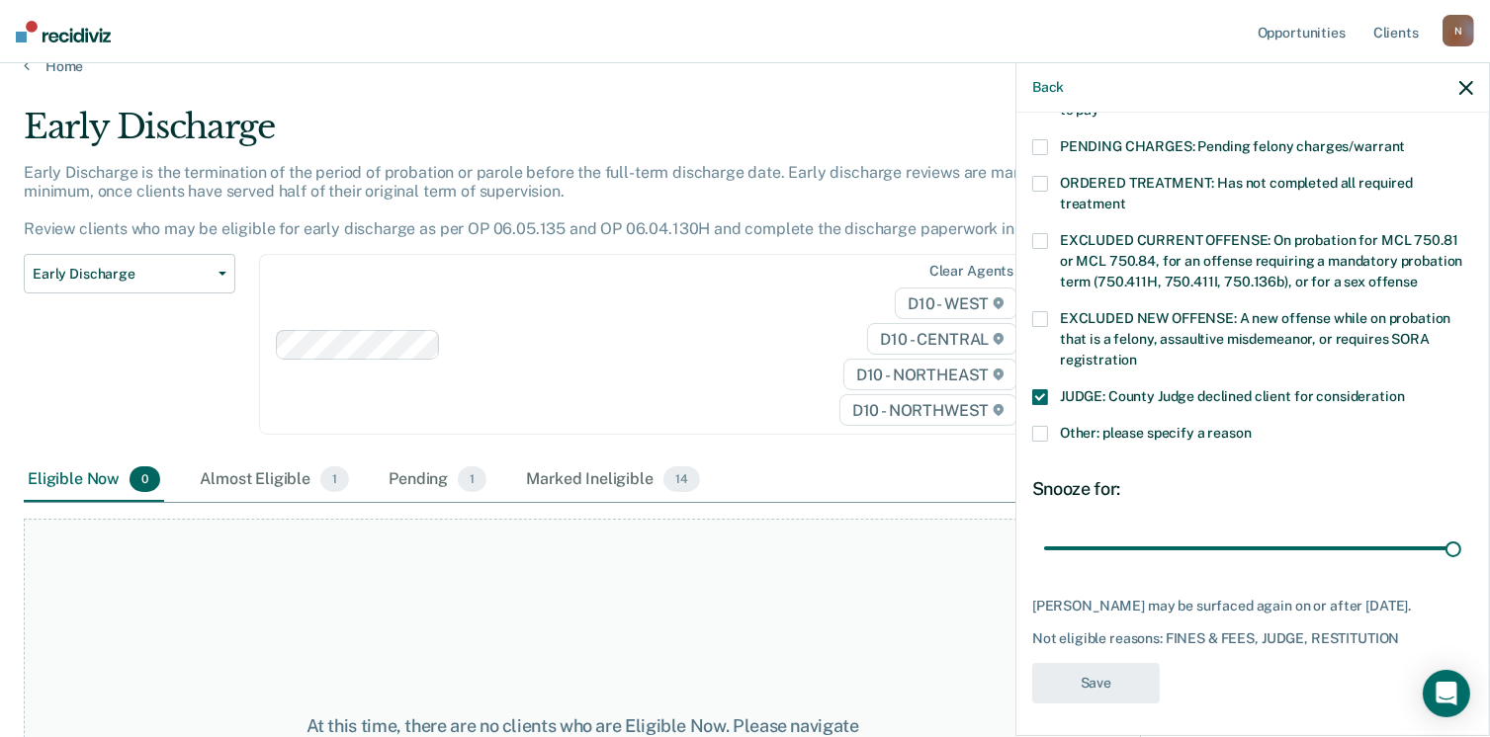
scroll to position [553, 0]
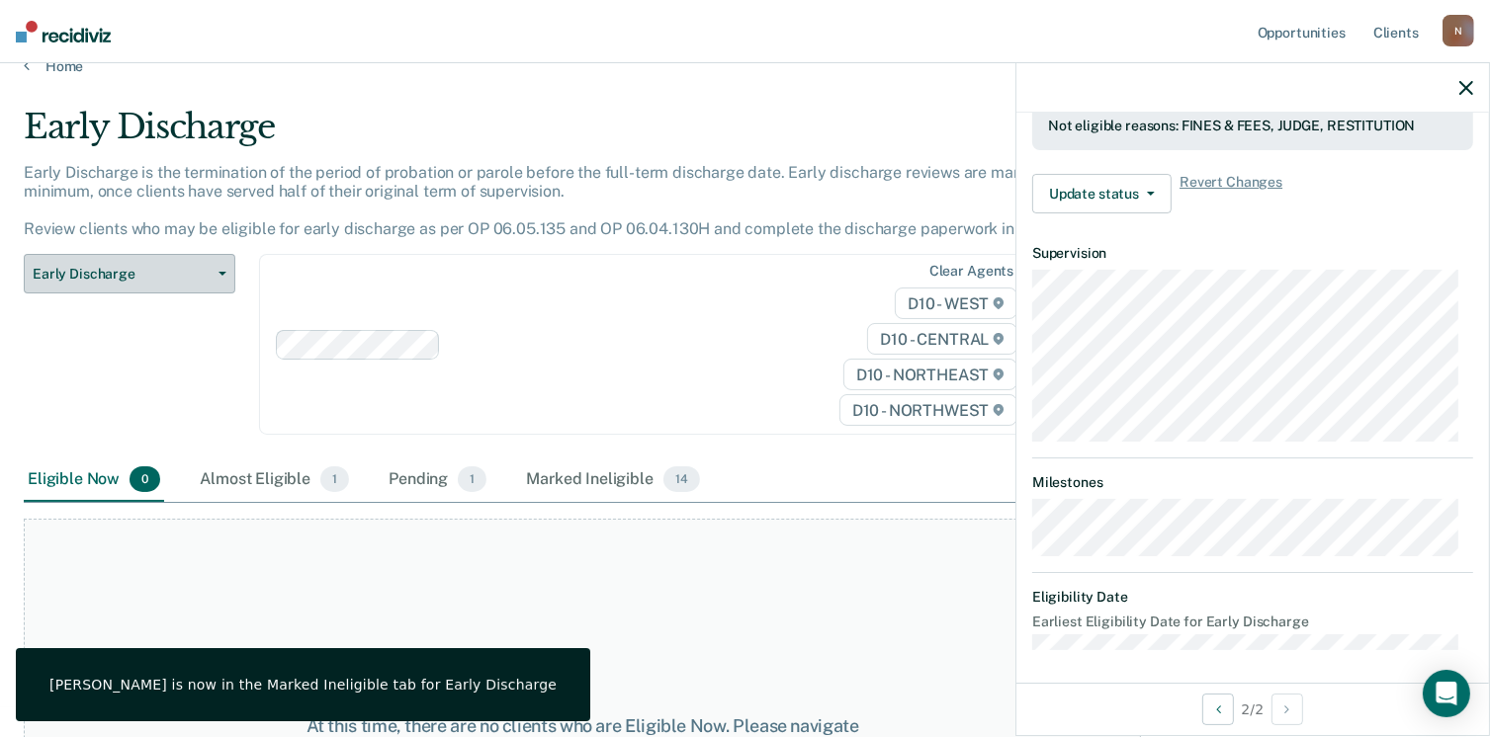
click at [75, 266] on span "Early Discharge" at bounding box center [122, 274] width 178 height 17
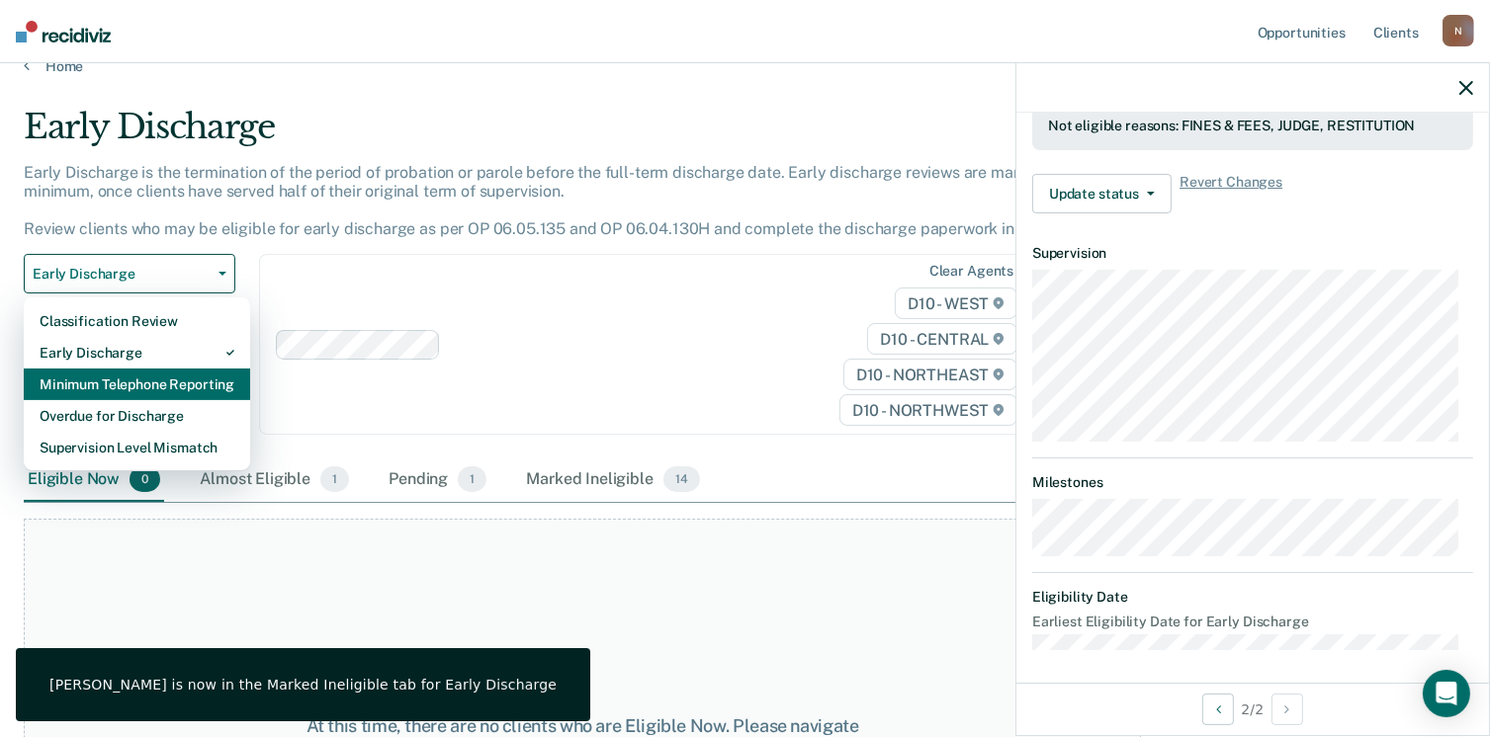
click at [118, 387] on div "Minimum Telephone Reporting" at bounding box center [137, 385] width 195 height 32
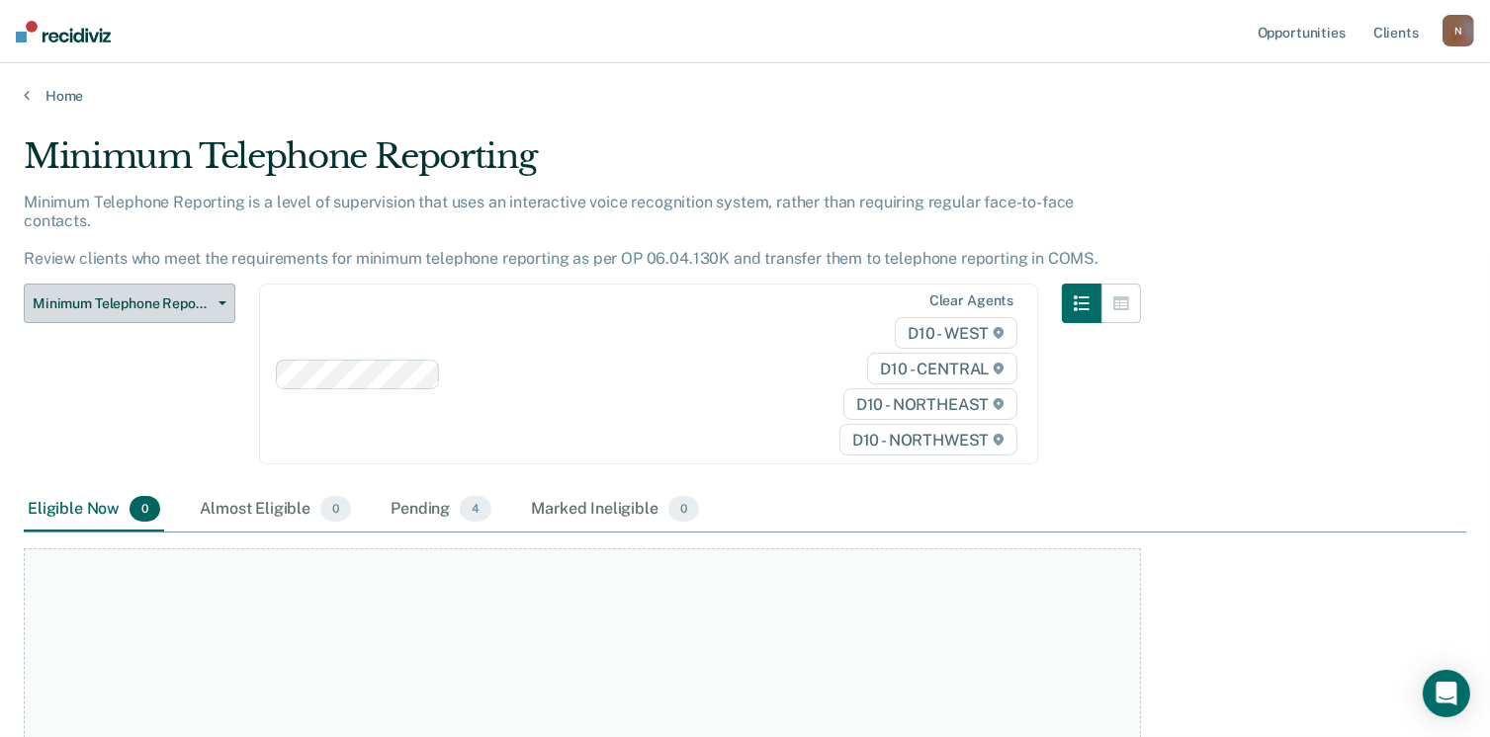
click at [148, 296] on span "Minimum Telephone Reporting" at bounding box center [122, 304] width 178 height 17
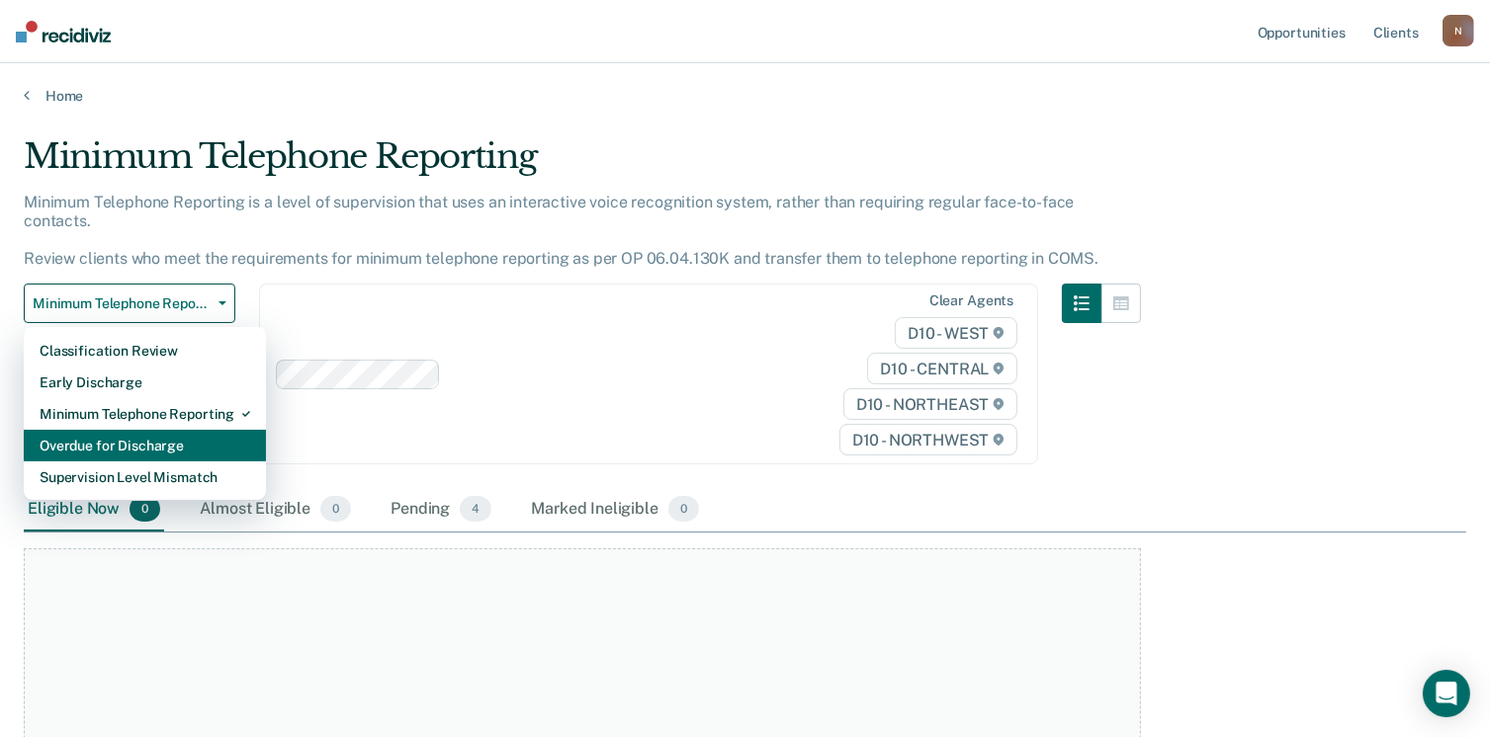
click at [153, 430] on div "Overdue for Discharge" at bounding box center [145, 446] width 211 height 32
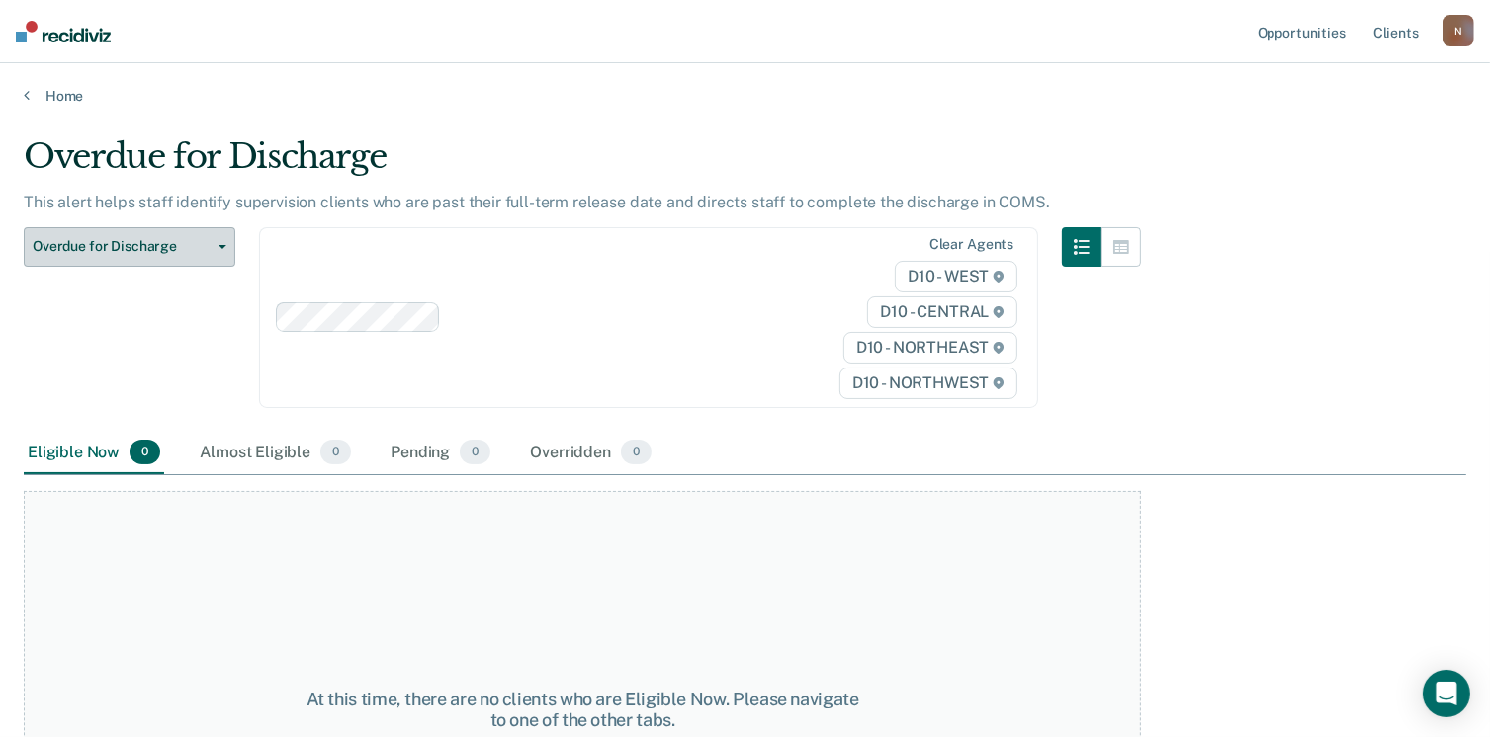
click at [130, 250] on span "Overdue for Discharge" at bounding box center [122, 246] width 178 height 17
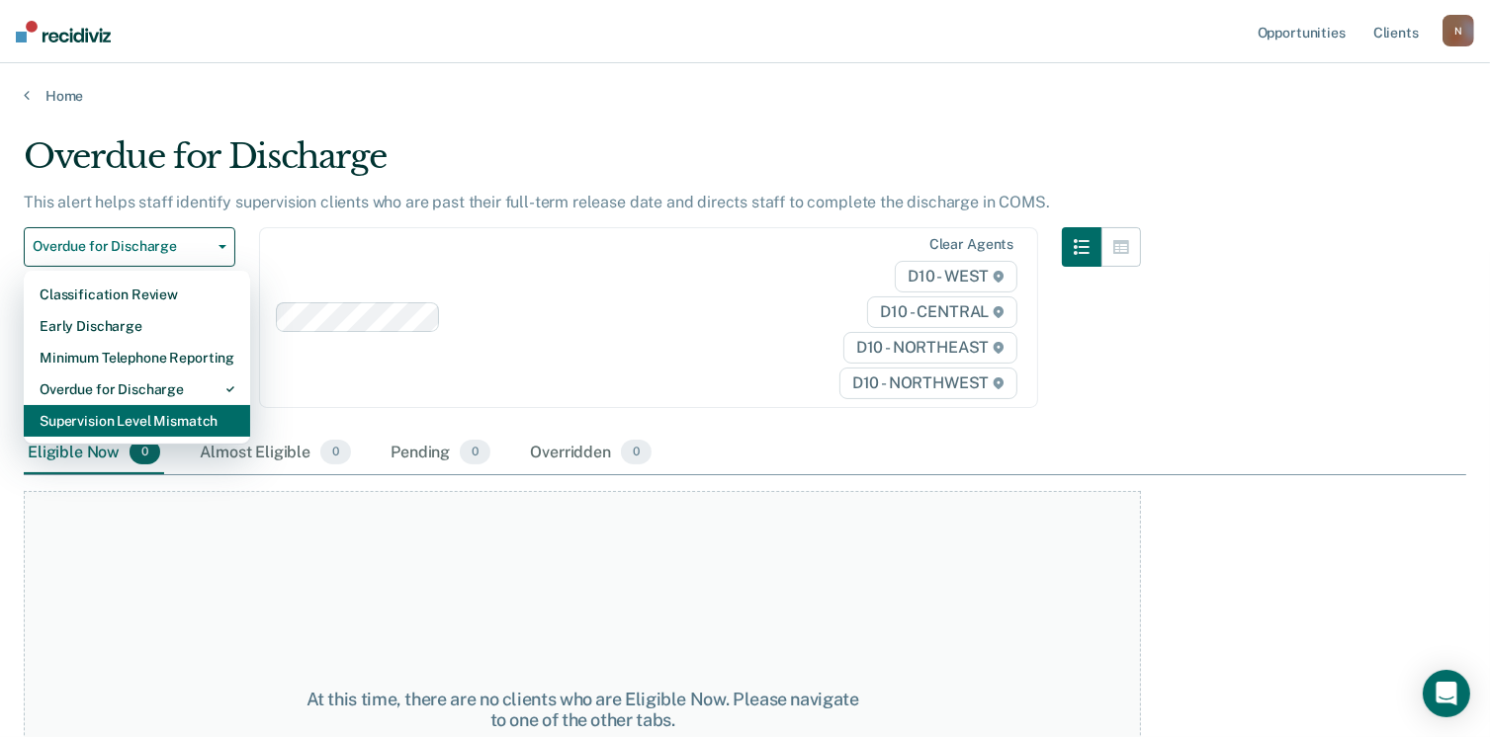
click at [129, 422] on div "Supervision Level Mismatch" at bounding box center [137, 421] width 195 height 32
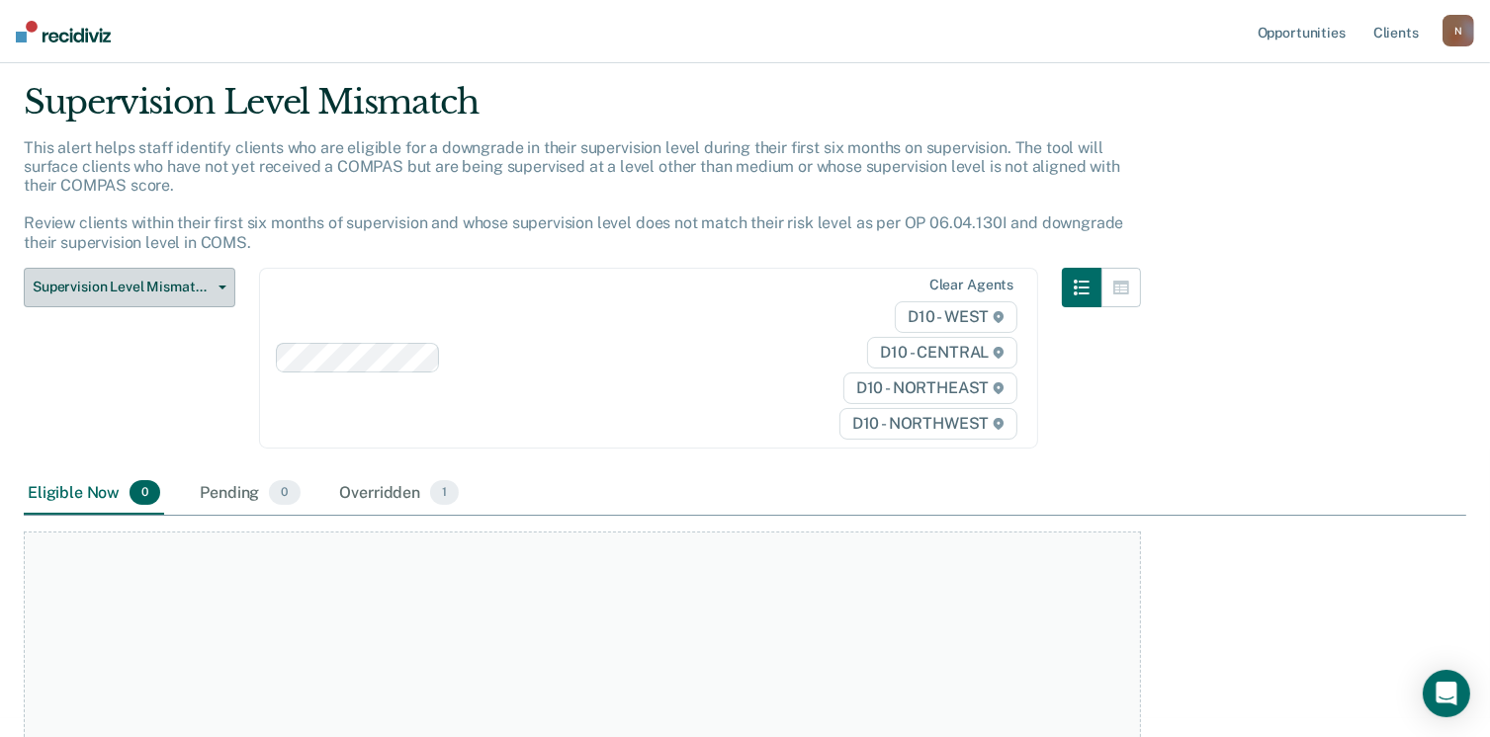
scroll to position [99, 0]
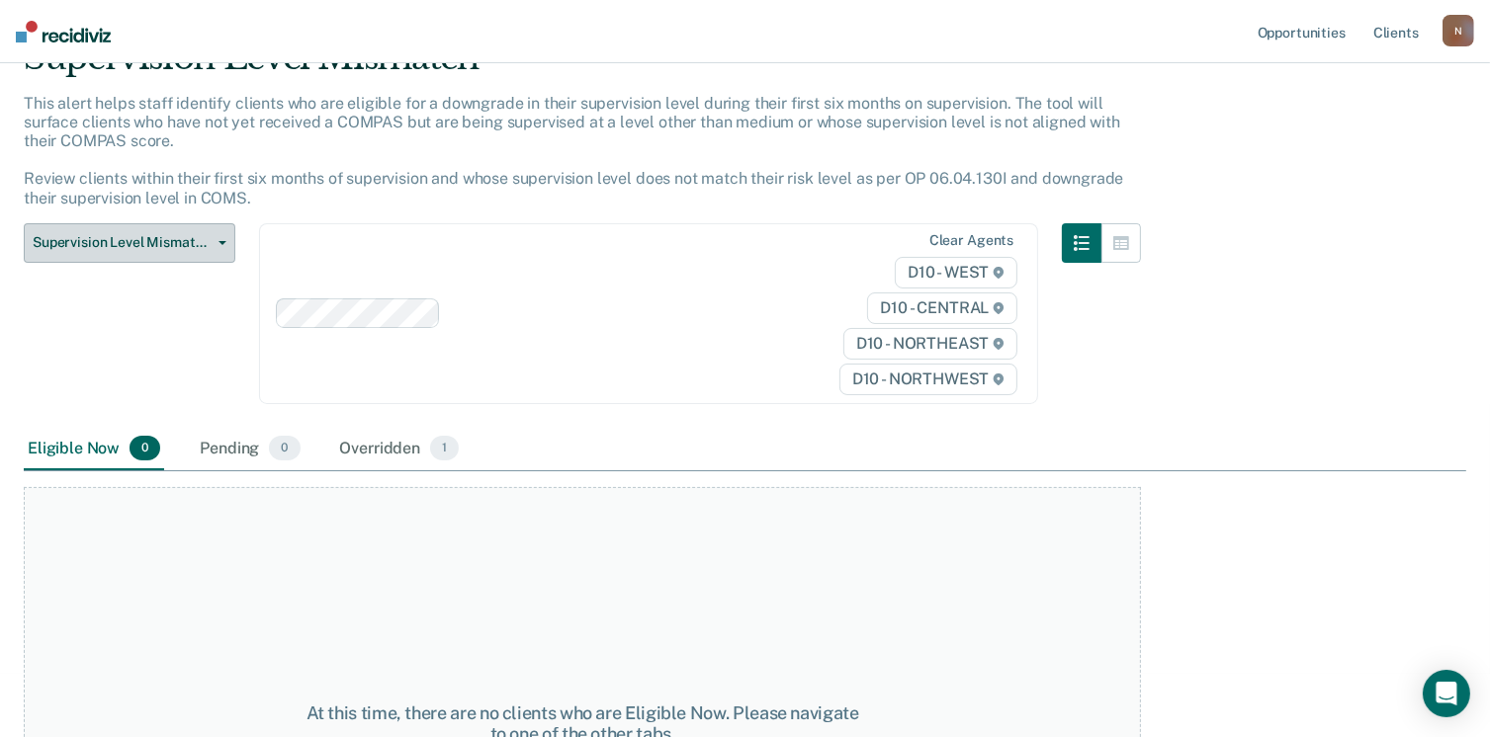
click at [140, 243] on span "Supervision Level Mismatch" at bounding box center [122, 242] width 178 height 17
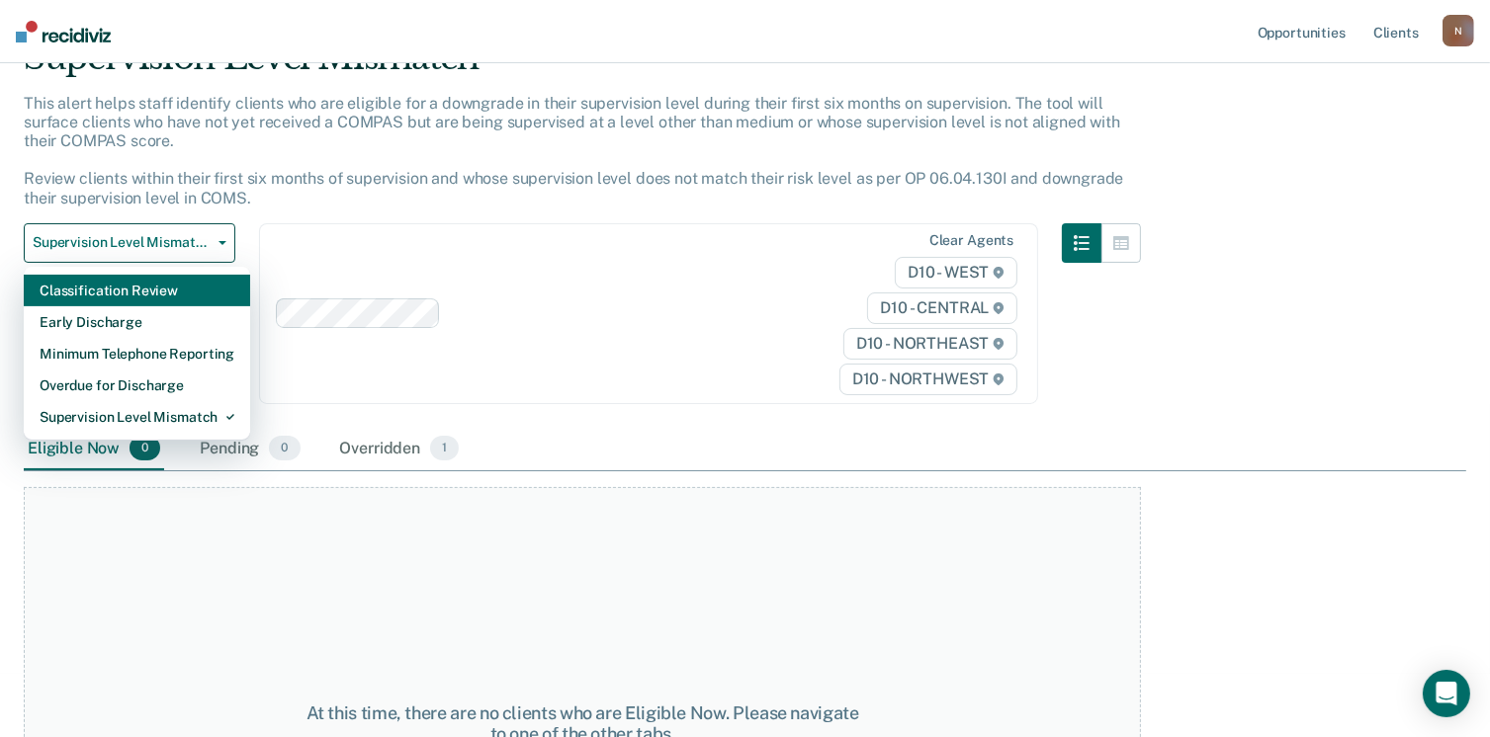
click at [137, 280] on div "Classification Review" at bounding box center [137, 291] width 195 height 32
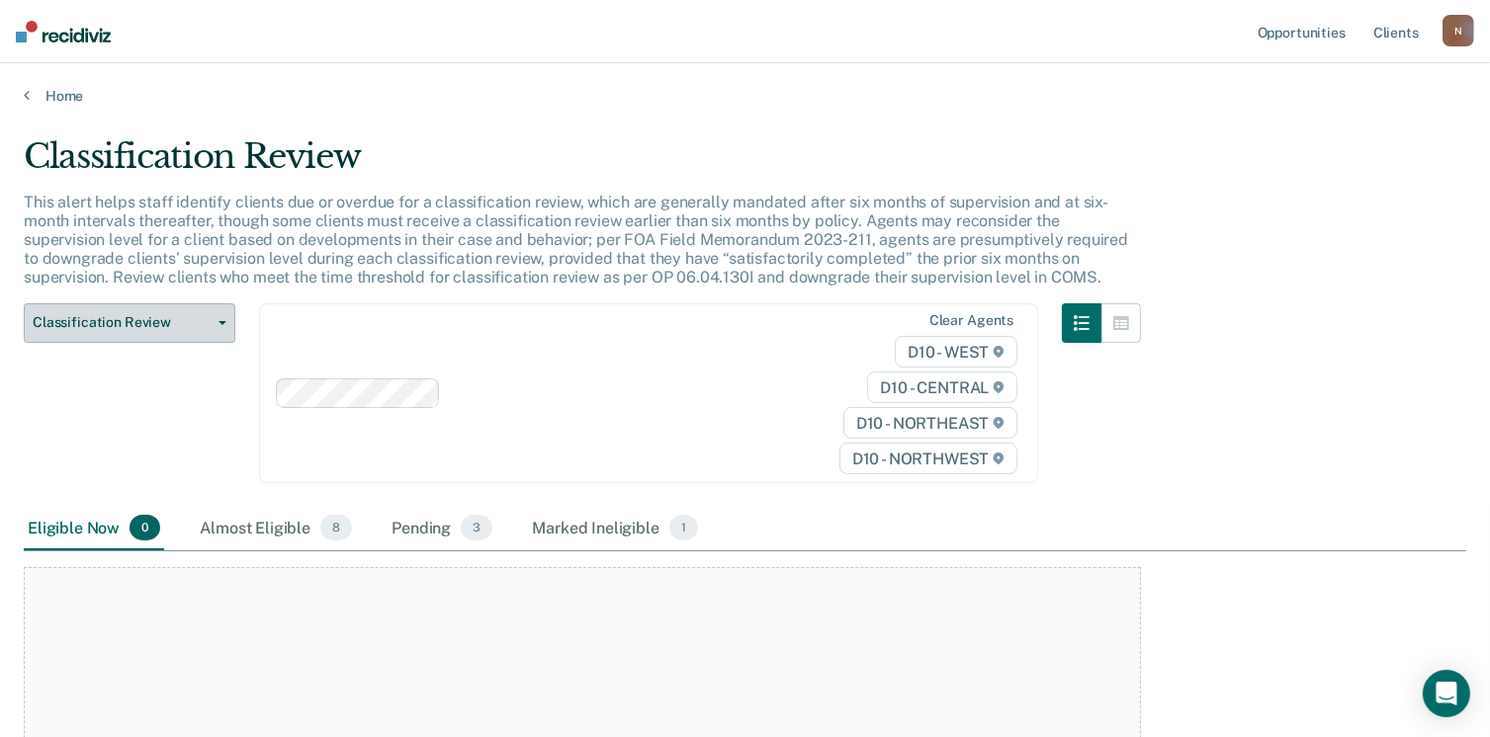
click at [140, 303] on button "Classification Review" at bounding box center [130, 323] width 212 height 40
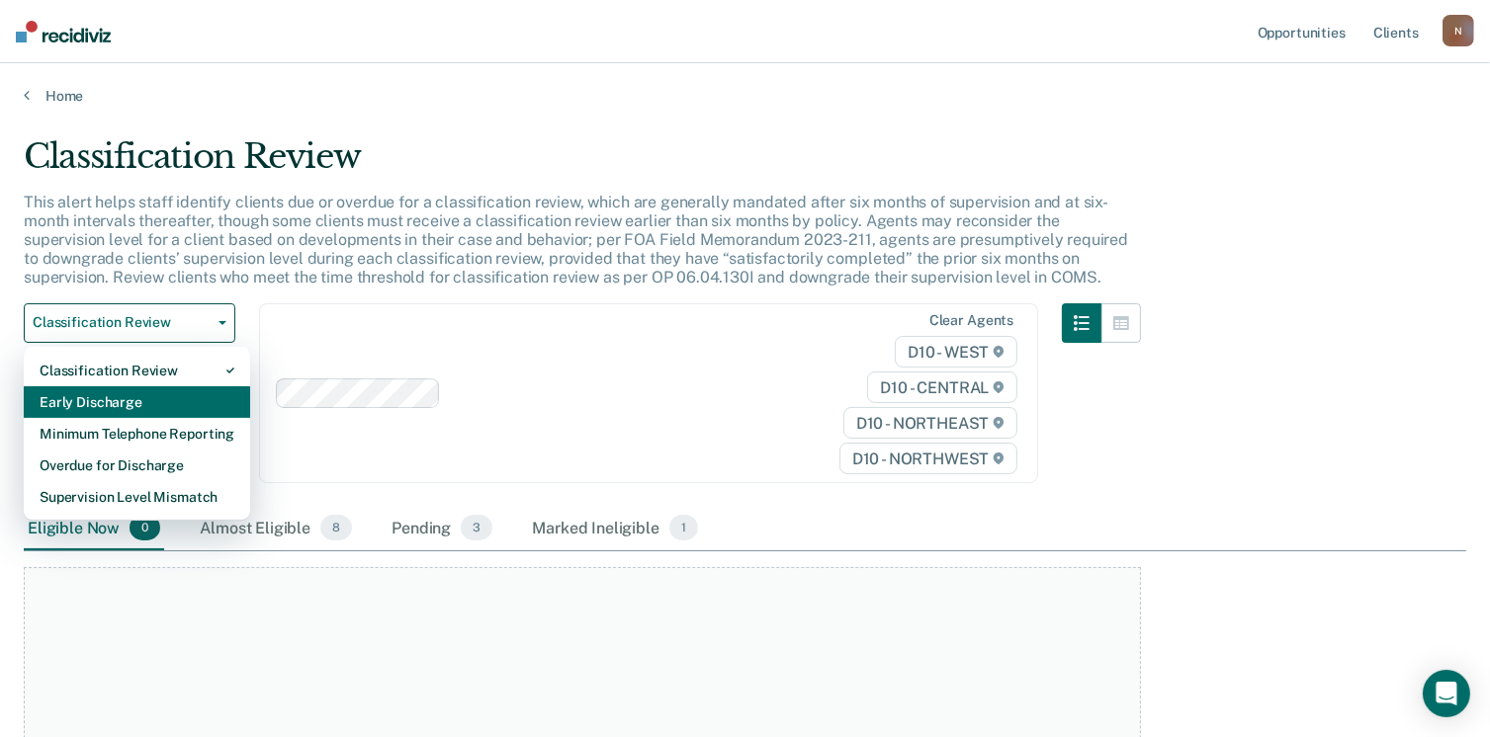
click at [150, 409] on div "Early Discharge" at bounding box center [137, 403] width 195 height 32
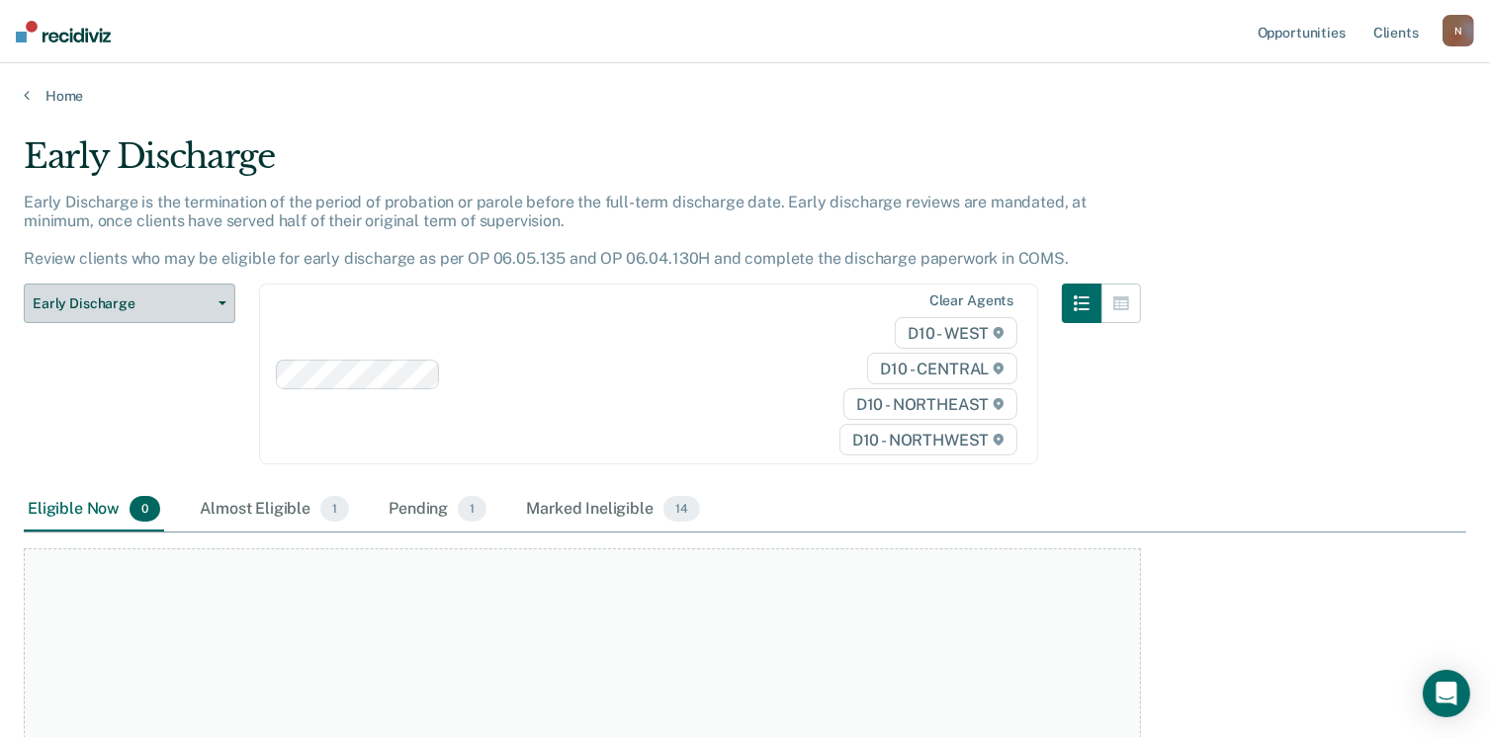
click at [137, 319] on button "Early Discharge" at bounding box center [130, 304] width 212 height 40
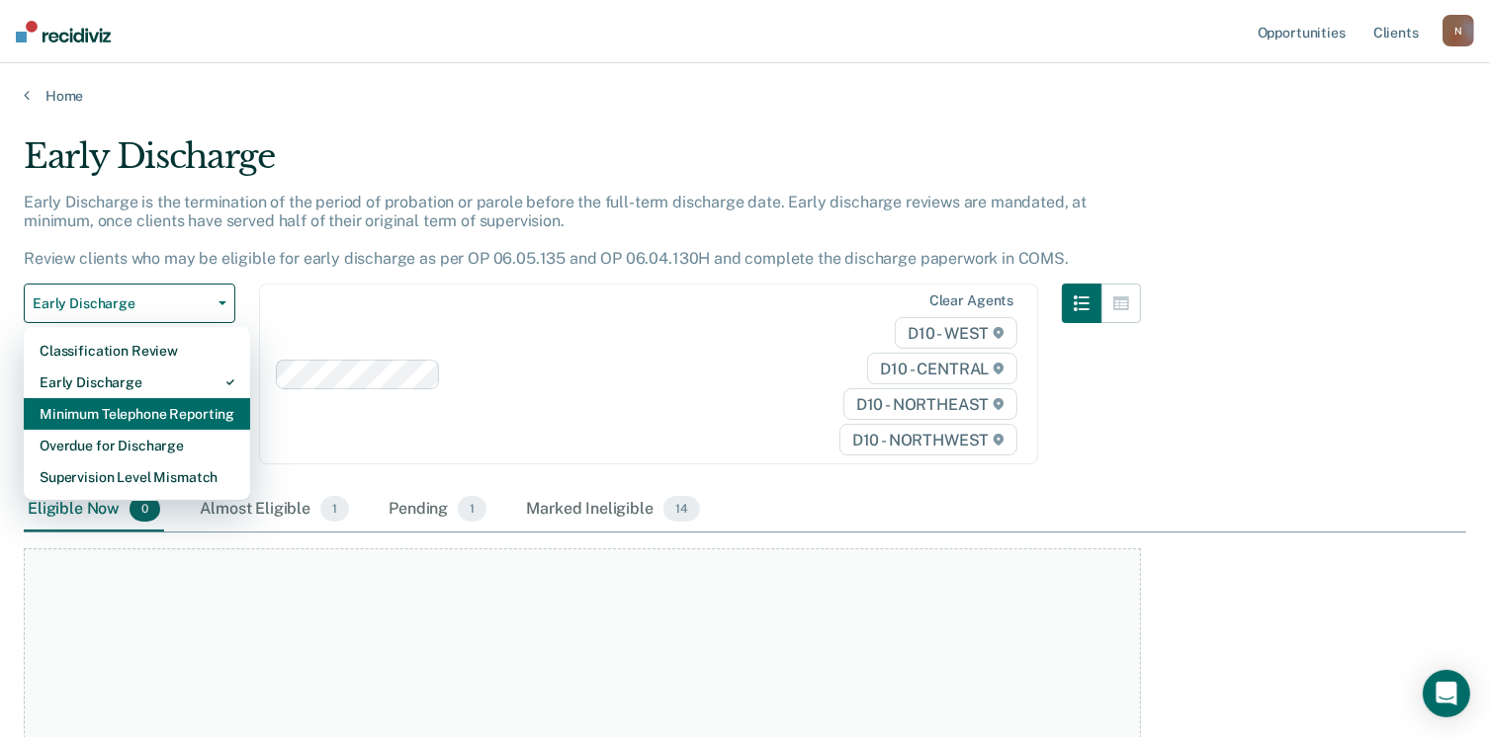
click at [132, 400] on div "Minimum Telephone Reporting" at bounding box center [137, 414] width 195 height 32
